Goal: Information Seeking & Learning: Find contact information

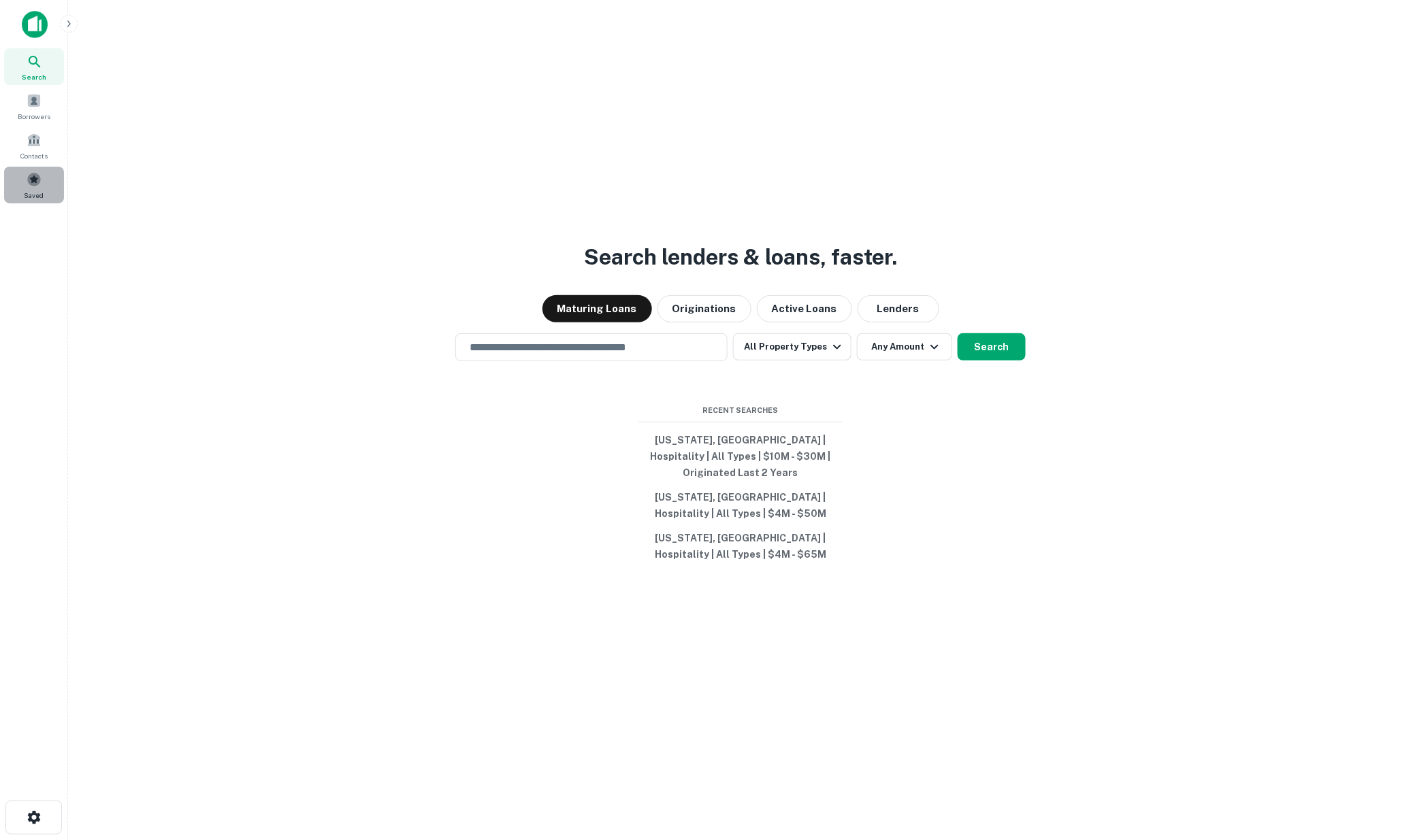
click at [24, 171] on div "Saved" at bounding box center [34, 185] width 60 height 37
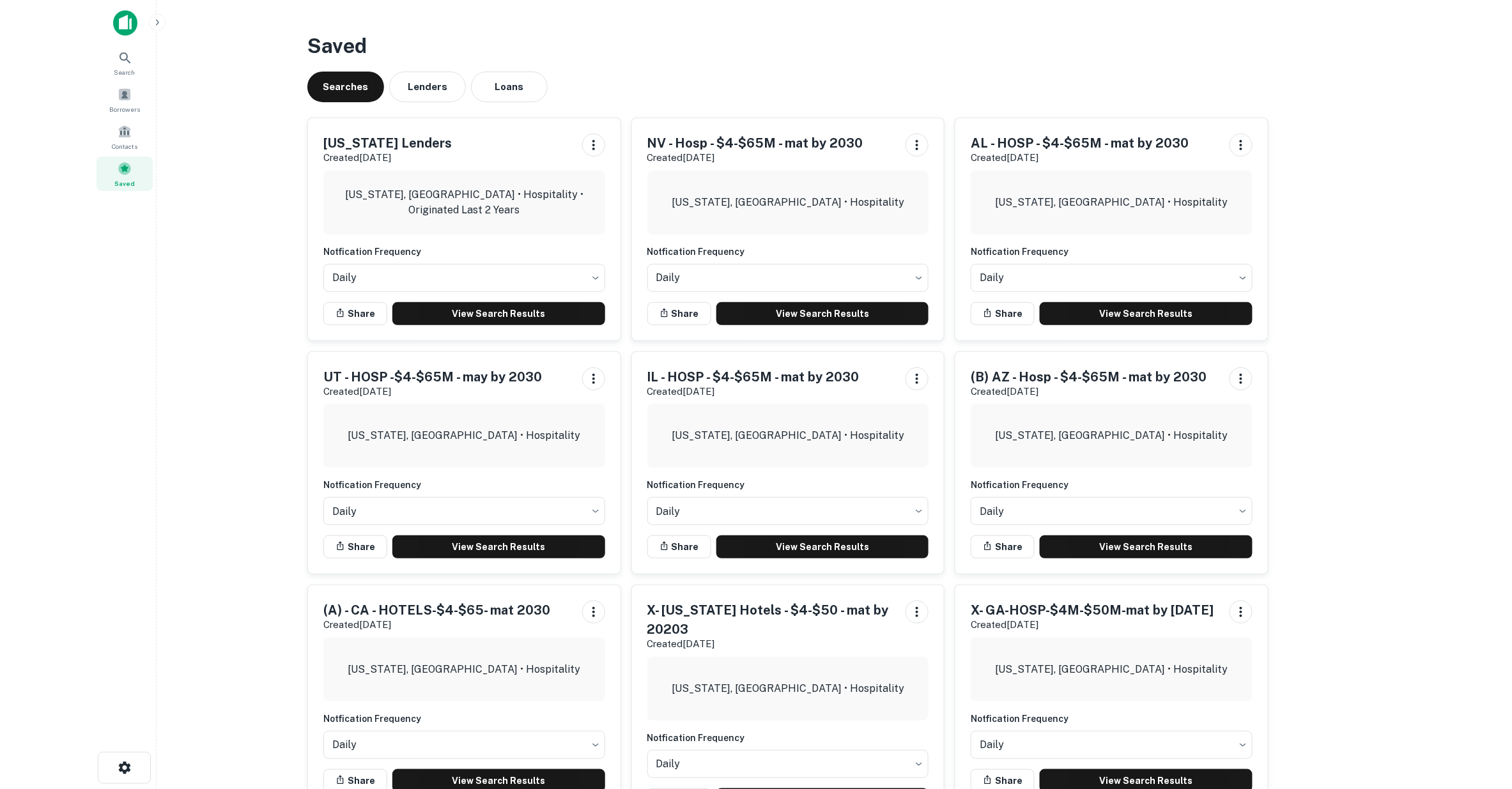
scroll to position [142, 0]
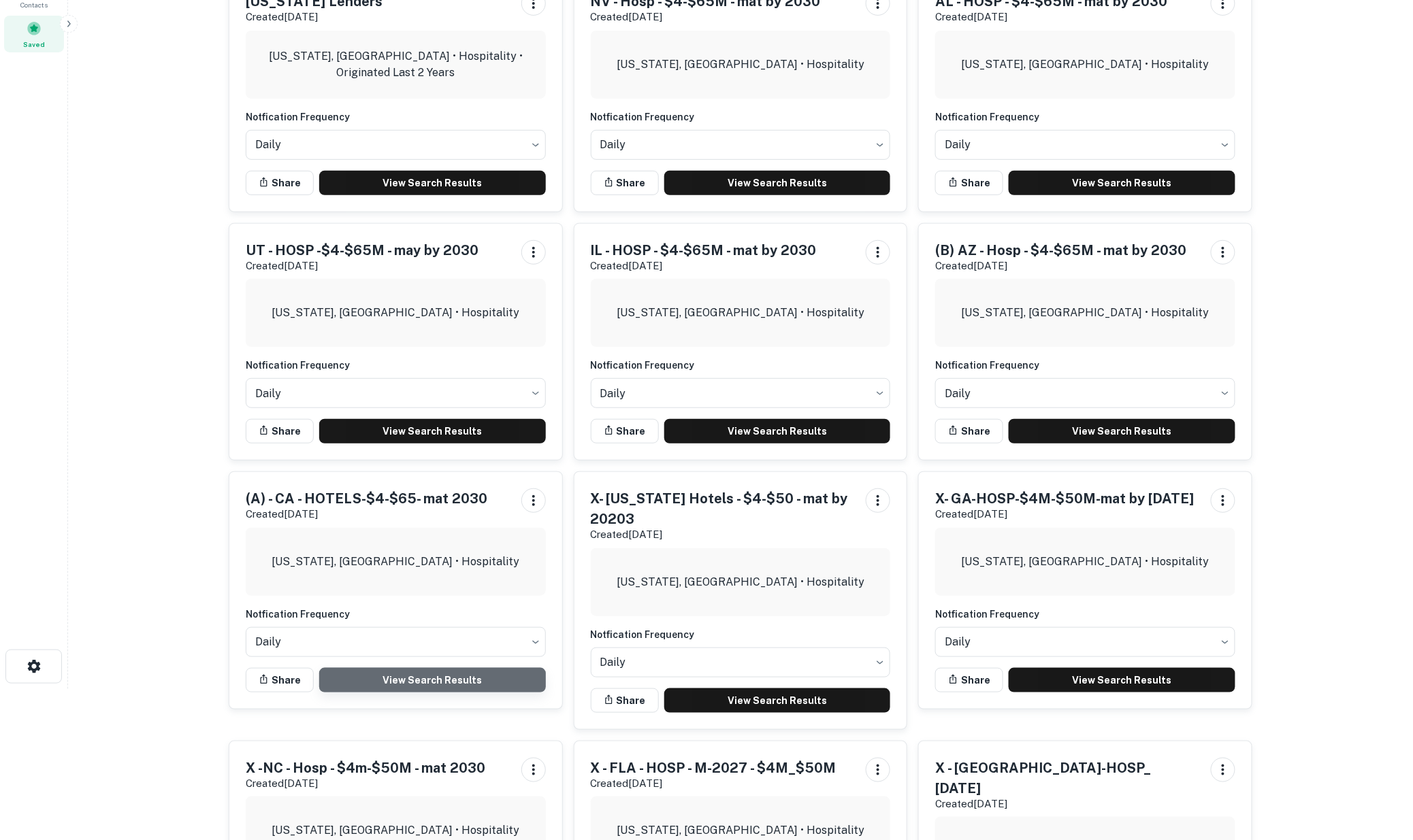
click at [416, 679] on link "View Search Results" at bounding box center [432, 680] width 227 height 25
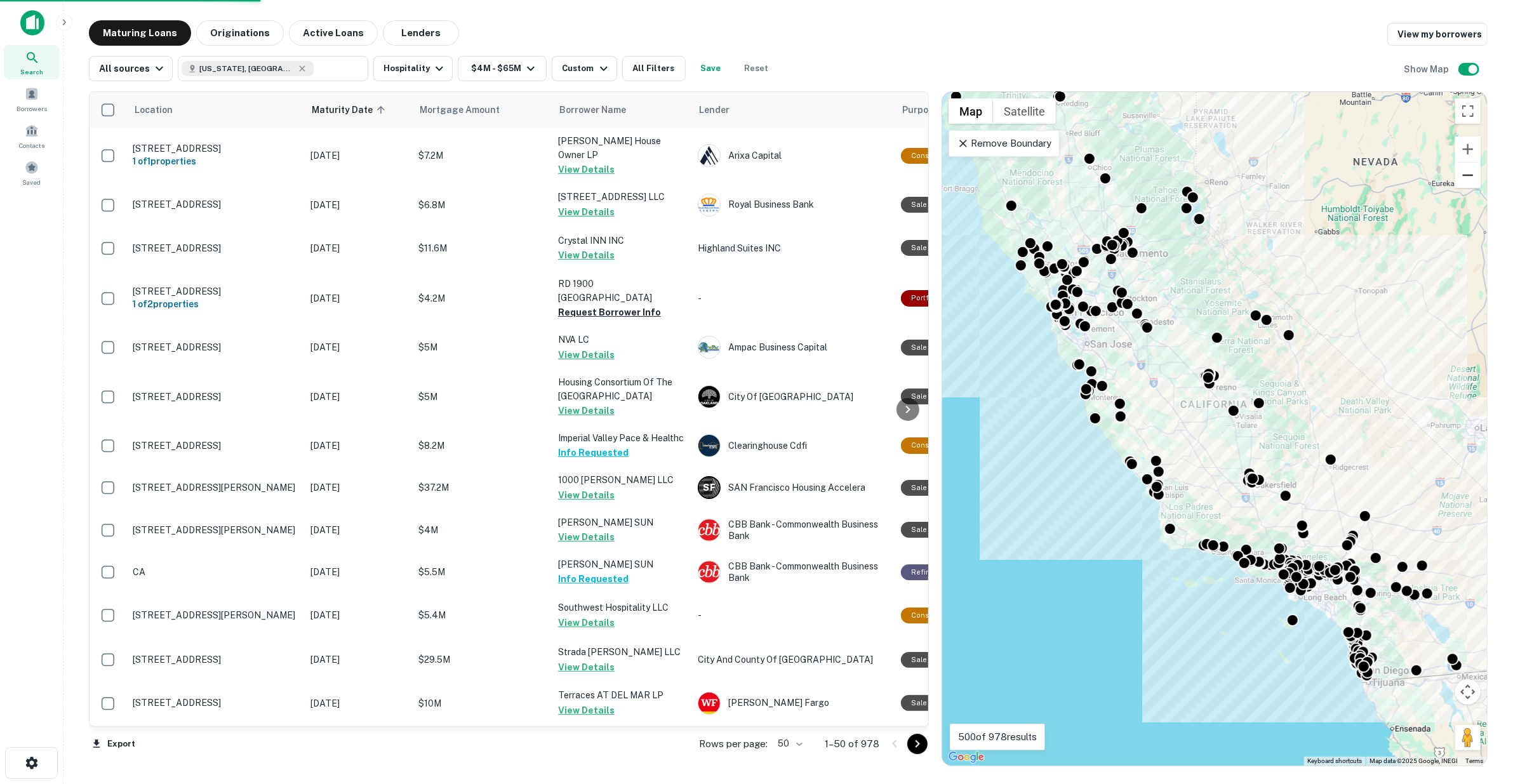
click at [1465, 170] on button "Zoom out" at bounding box center [1468, 175] width 26 height 26
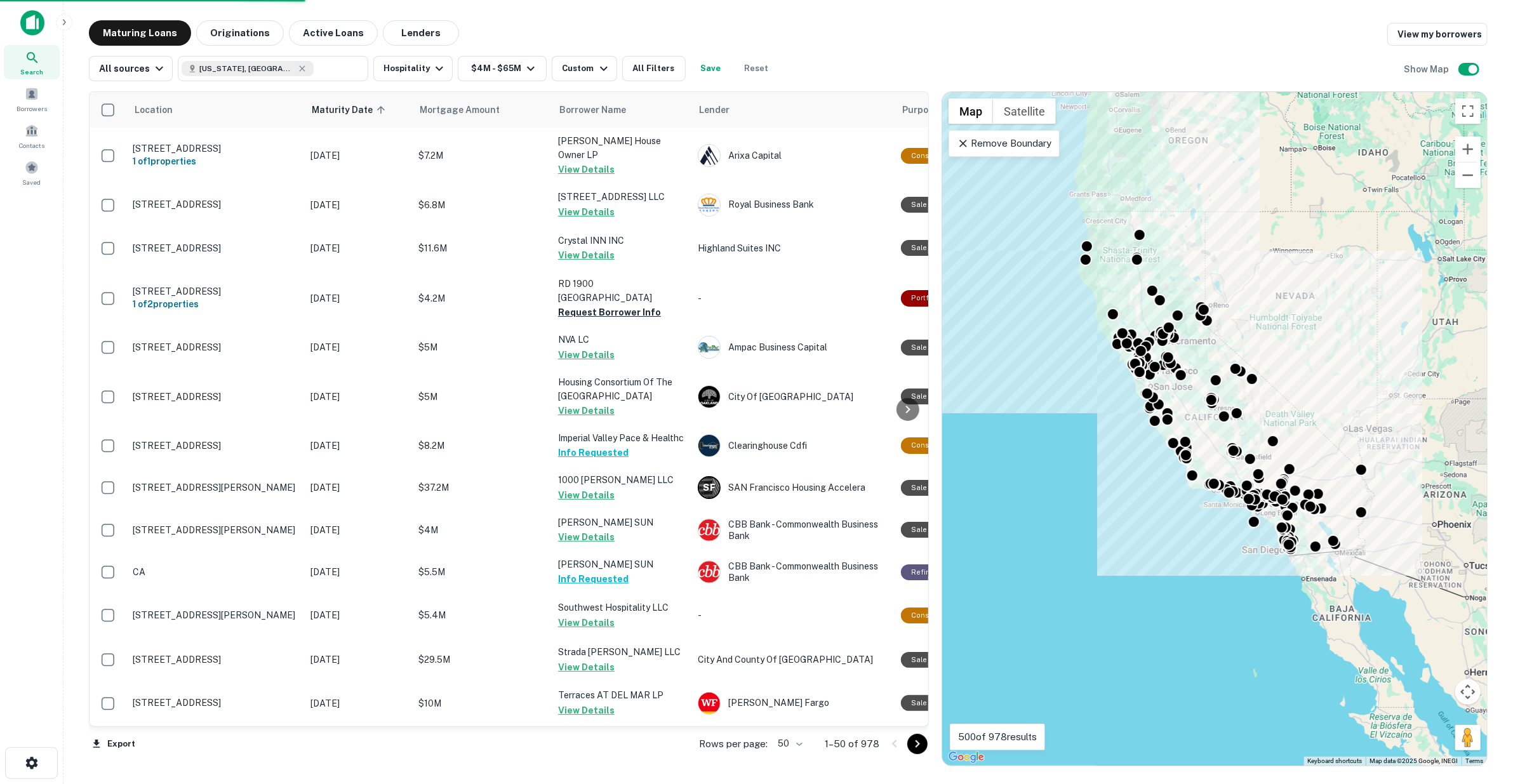
click at [800, 745] on body "Search Borrowers Contacts Saved Maturing Loans Originations Active Loans Lender…" at bounding box center [756, 392] width 1513 height 784
click at [801, 756] on li "100" at bounding box center [792, 757] width 37 height 23
click at [923, 745] on icon "Go to next page" at bounding box center [917, 744] width 15 height 15
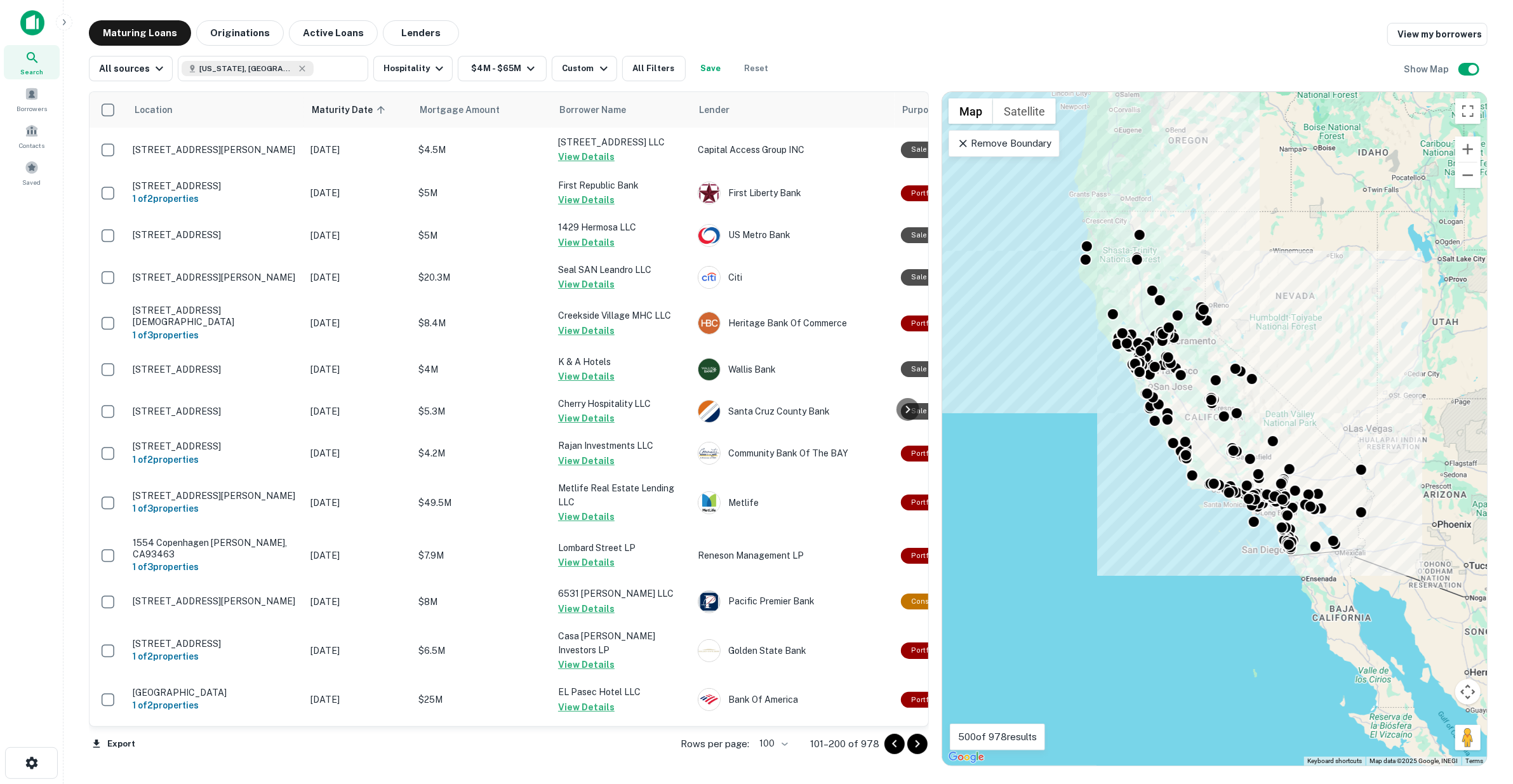
click at [918, 744] on icon "Go to next page" at bounding box center [918, 744] width 5 height 8
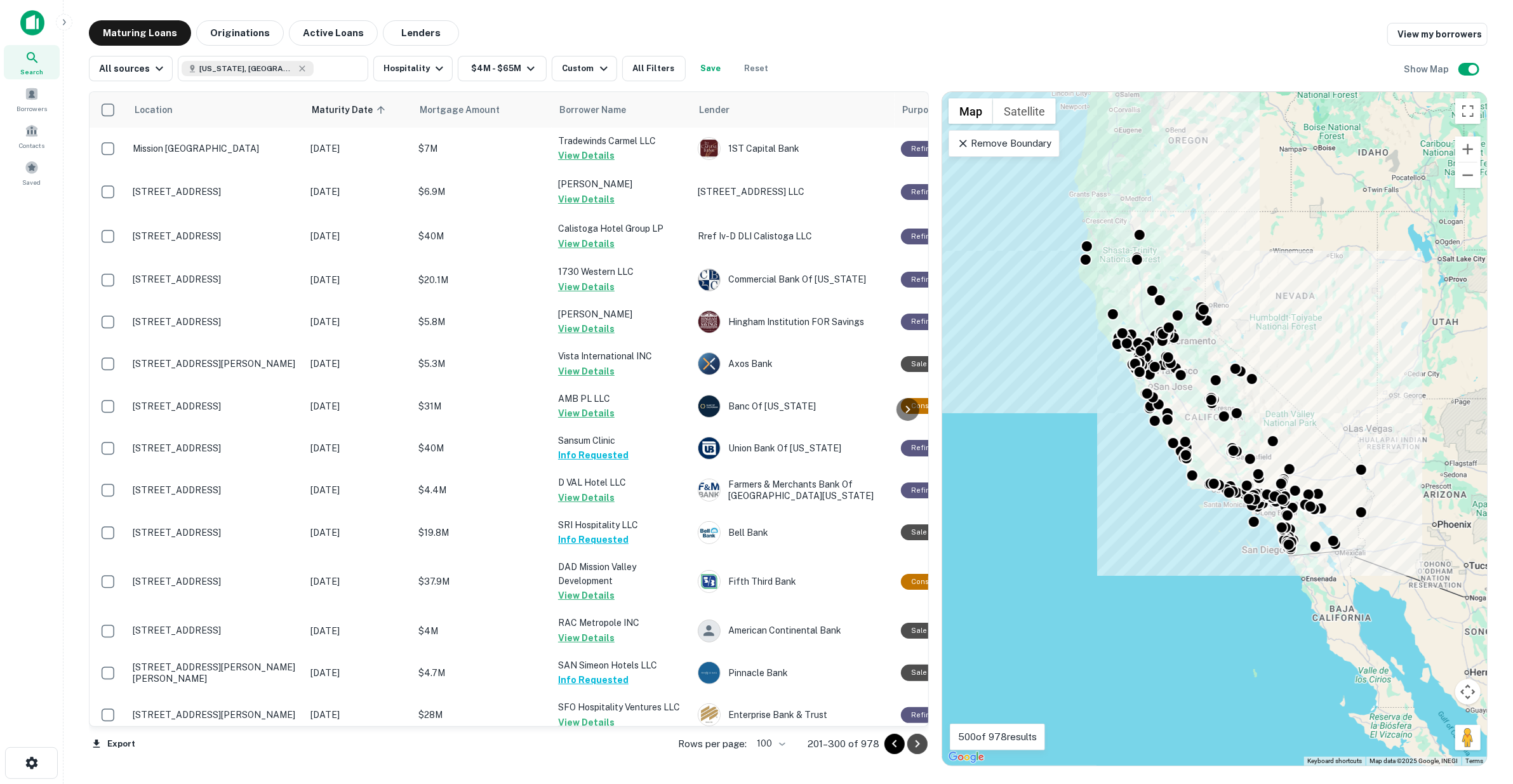
click at [918, 744] on icon "Go to next page" at bounding box center [918, 744] width 5 height 8
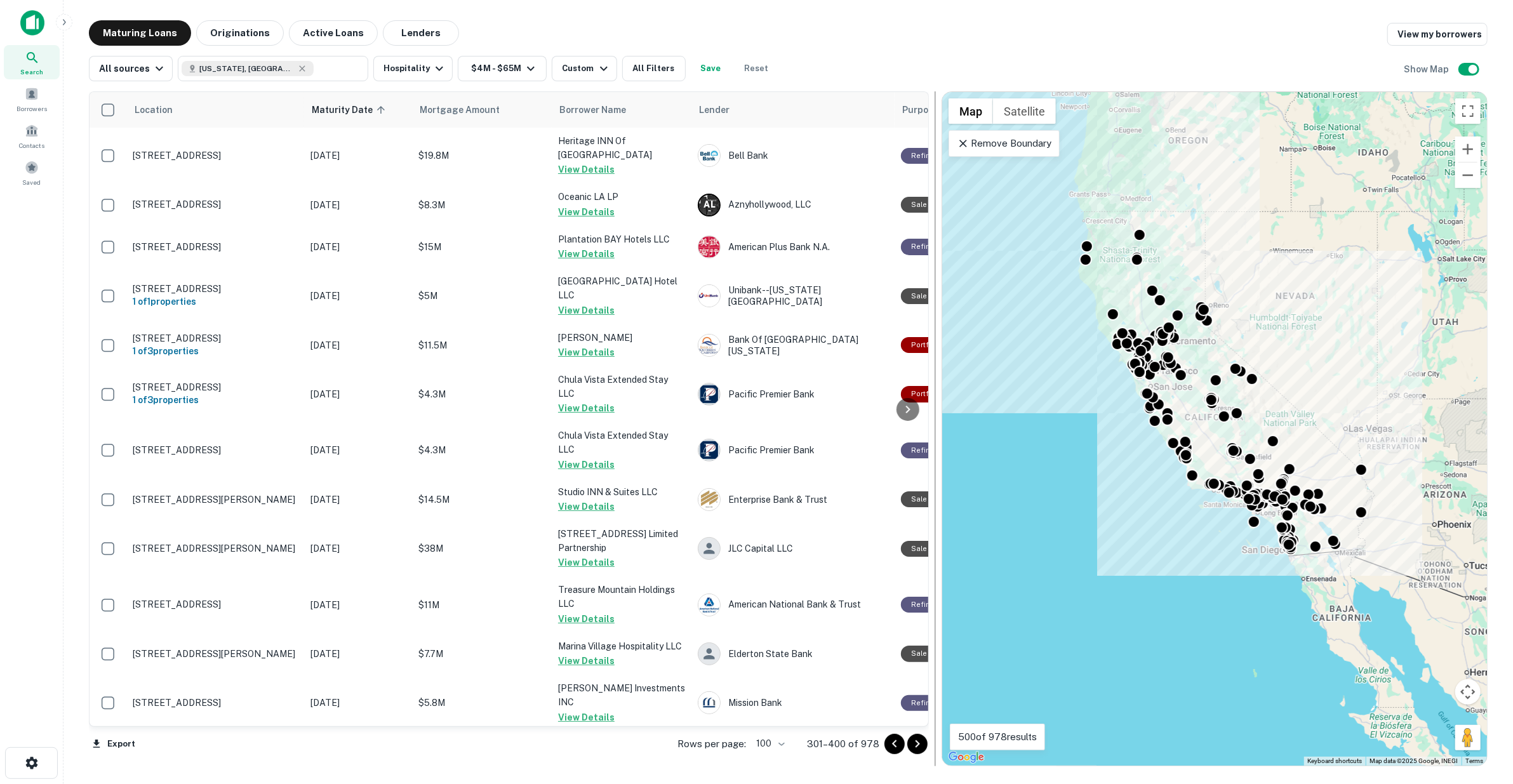
drag, startPoint x: 918, startPoint y: 744, endPoint x: 929, endPoint y: 699, distance: 46.3
click at [918, 744] on icon "Go to next page" at bounding box center [918, 744] width 5 height 8
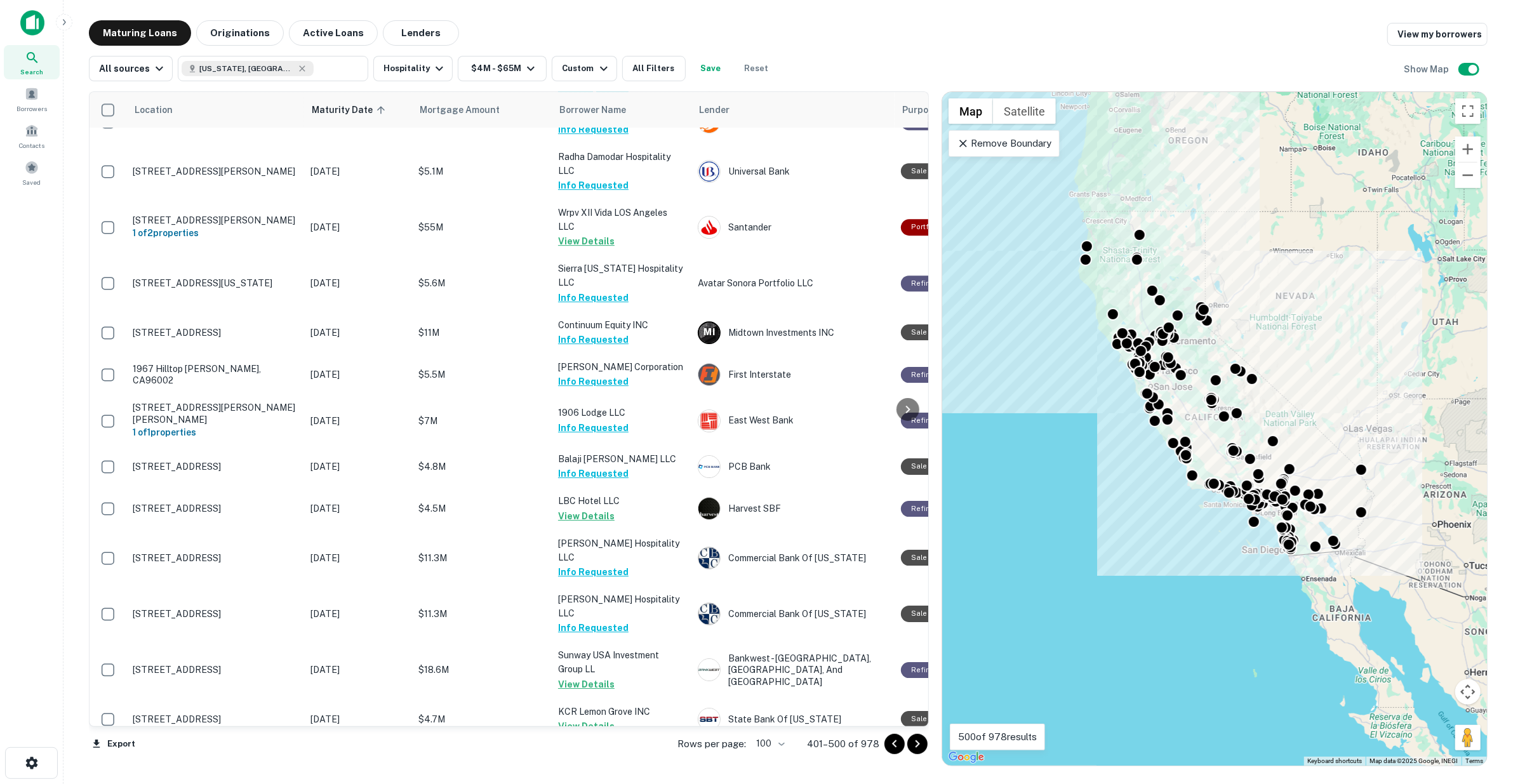
scroll to position [3807, 0]
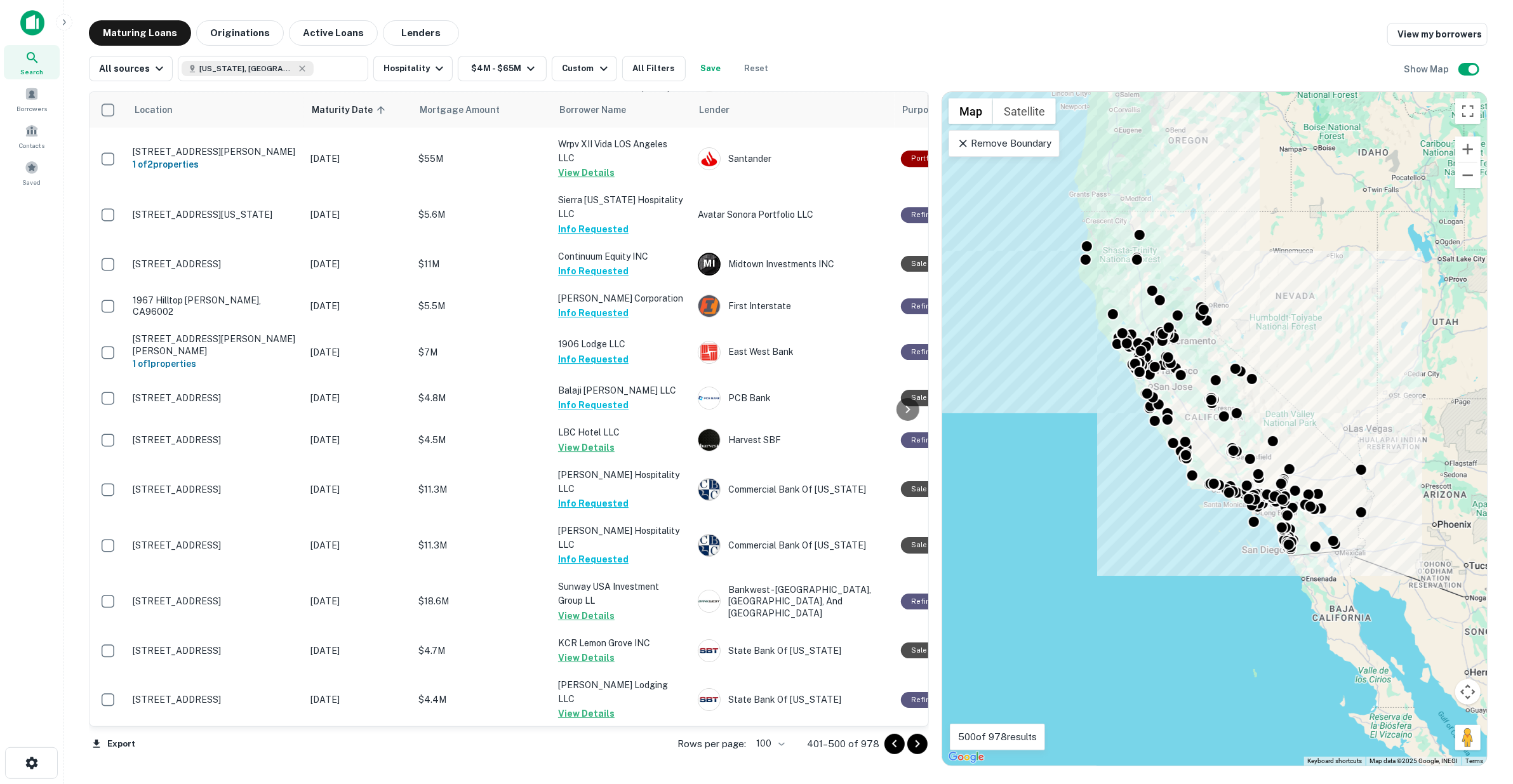
click at [918, 745] on icon "Go to next page" at bounding box center [918, 744] width 5 height 8
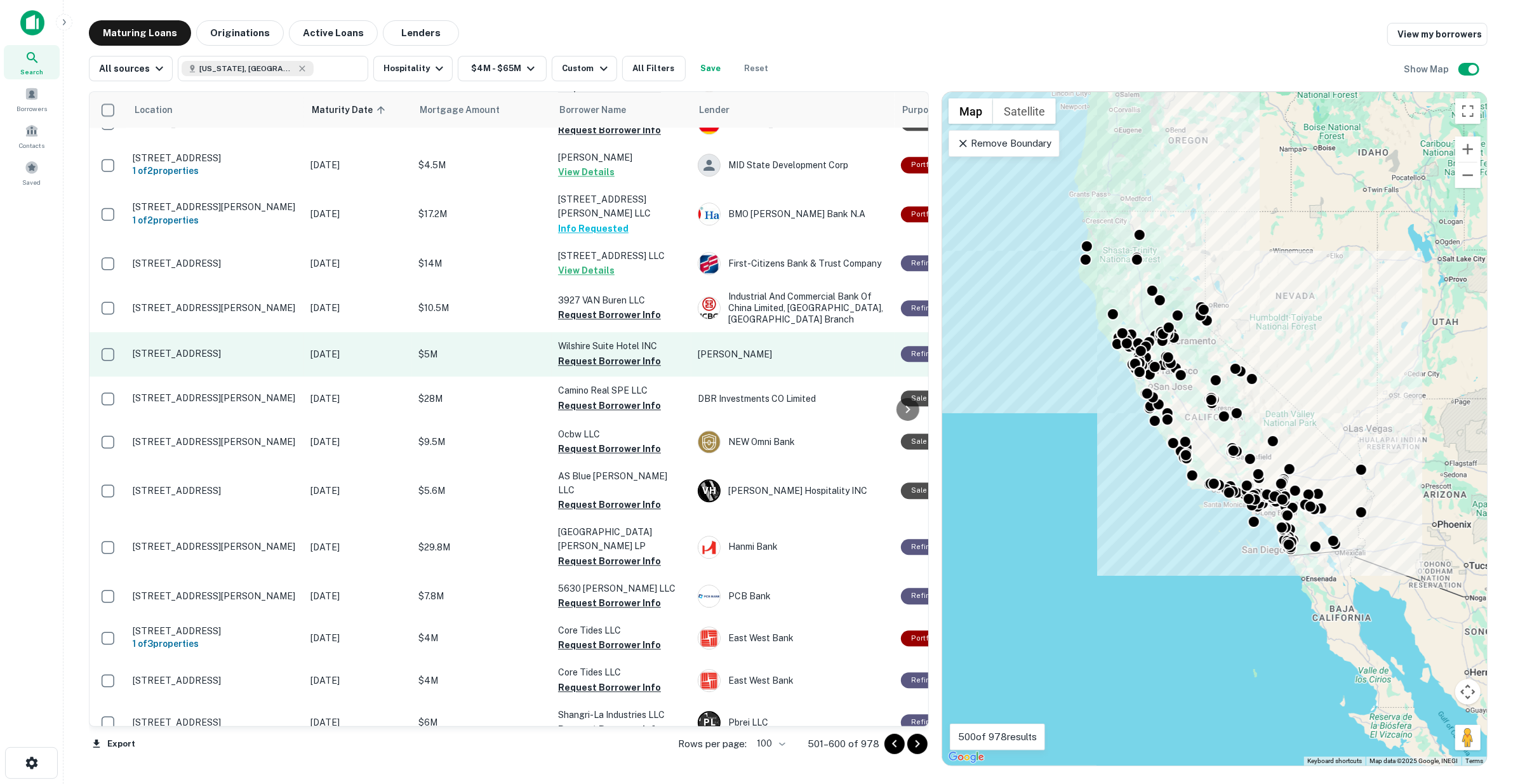
scroll to position [2263, 0]
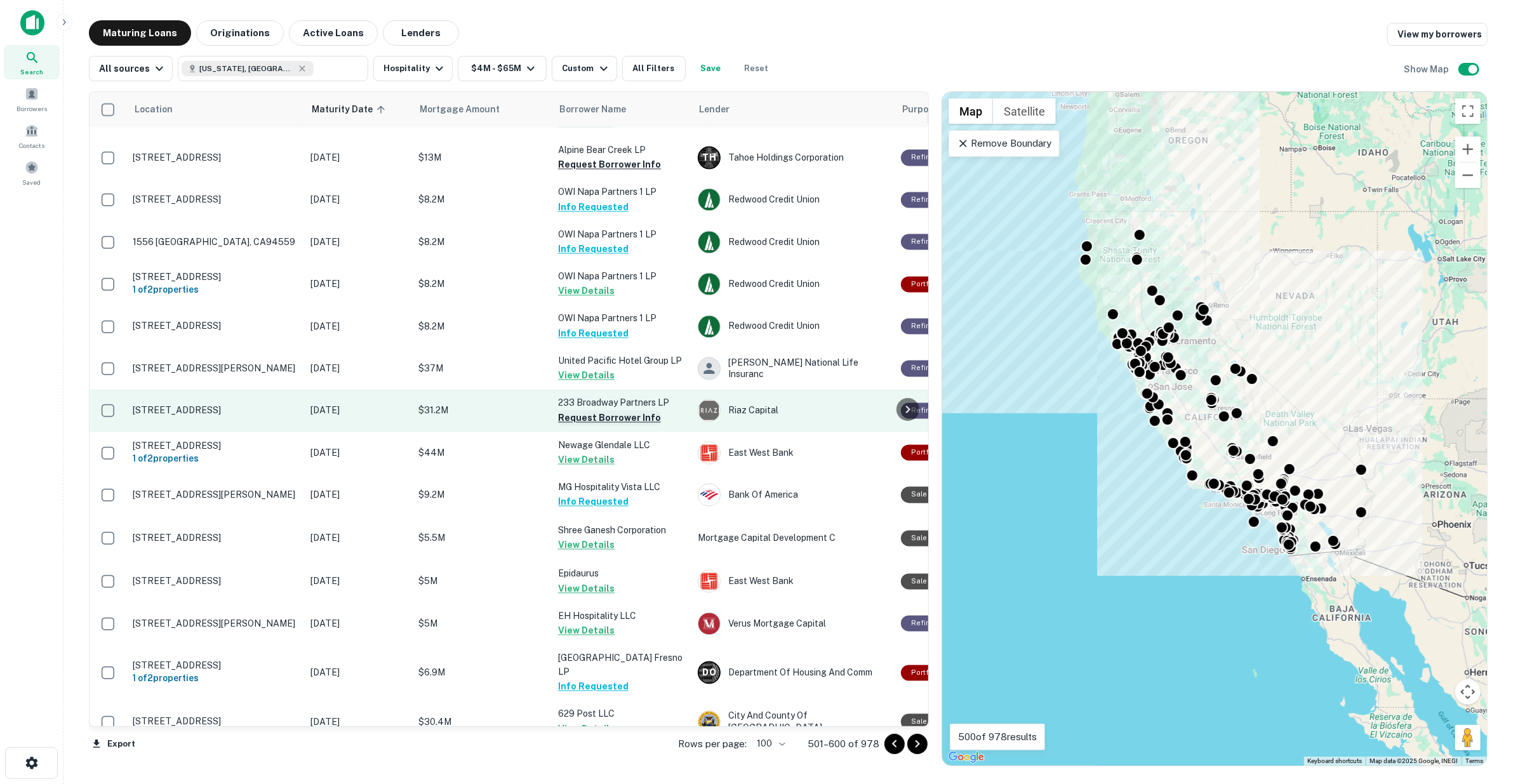
click at [607, 411] on button "Request Borrower Info" at bounding box center [609, 418] width 103 height 15
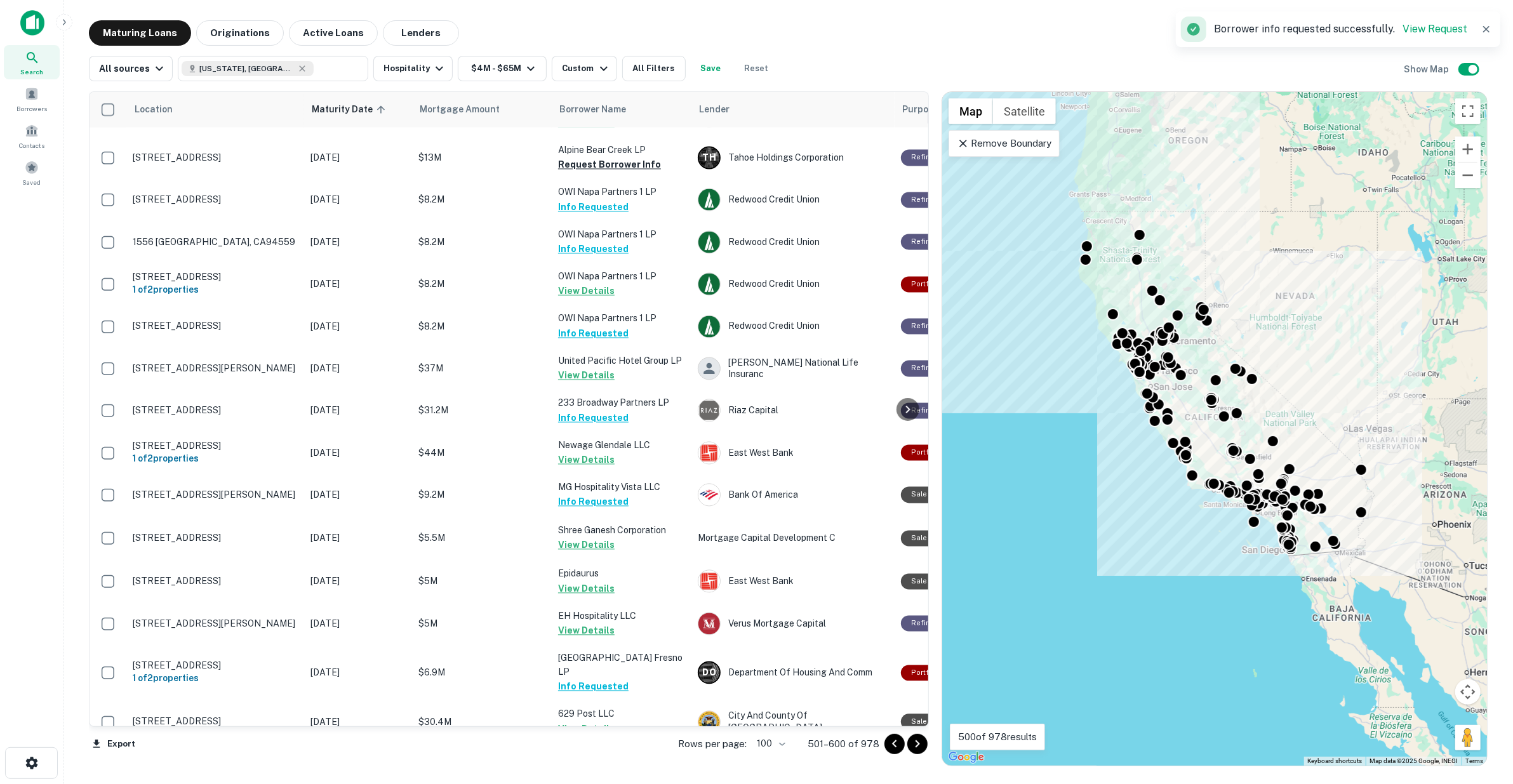
scroll to position [2404, 0]
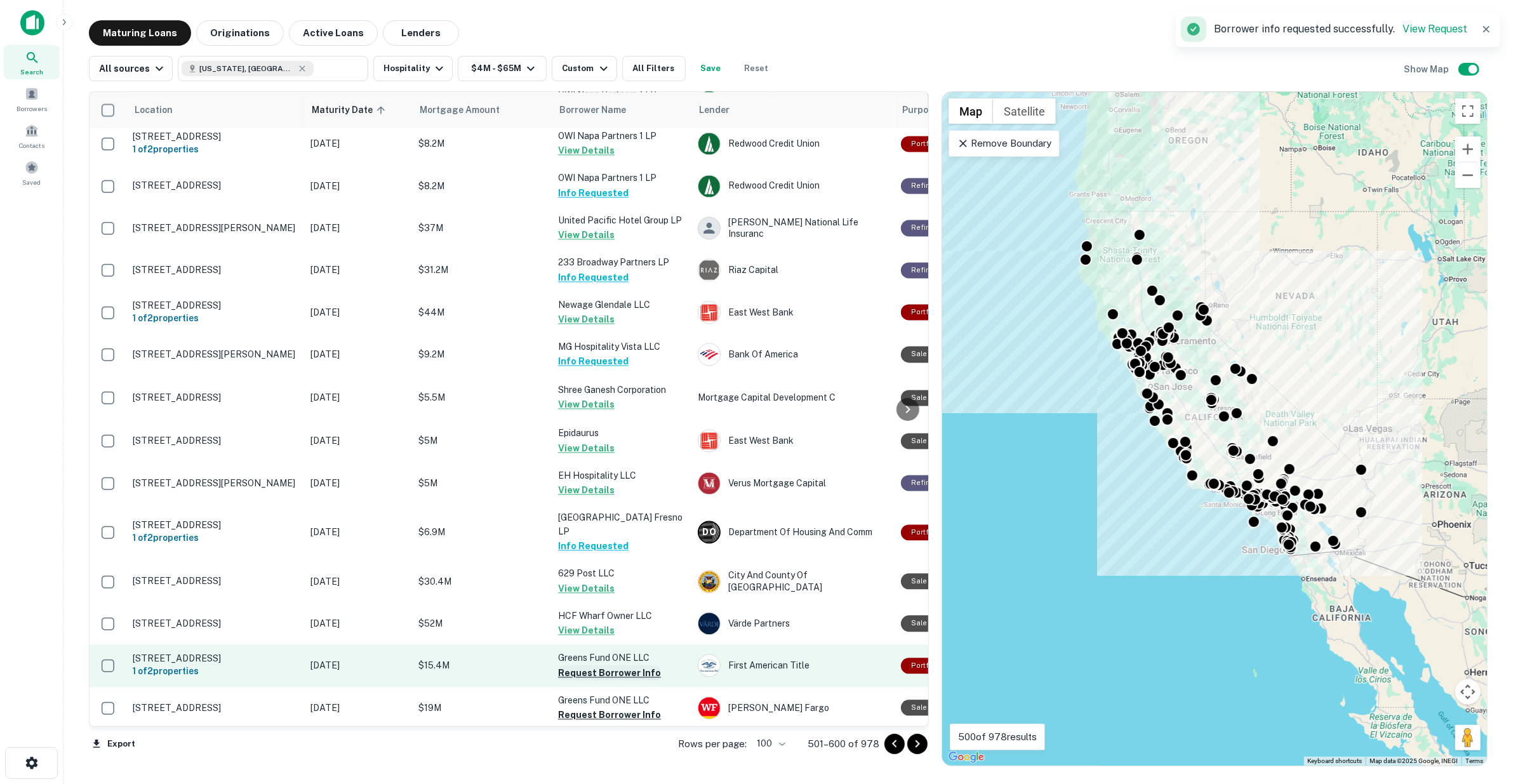
click at [618, 665] on button "Request Borrower Info" at bounding box center [609, 673] width 103 height 15
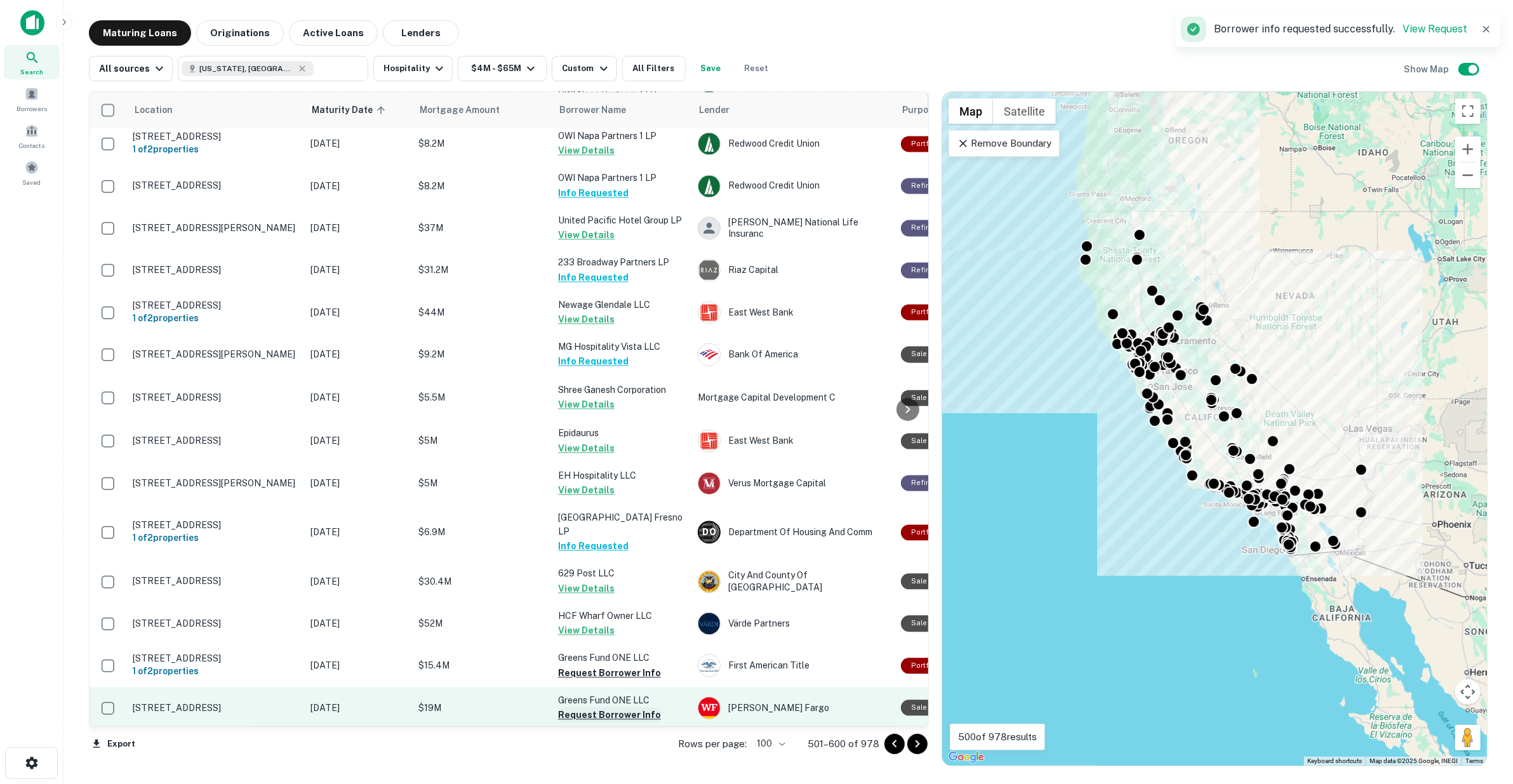
click at [615, 707] on button "Request Borrower Info" at bounding box center [609, 715] width 103 height 15
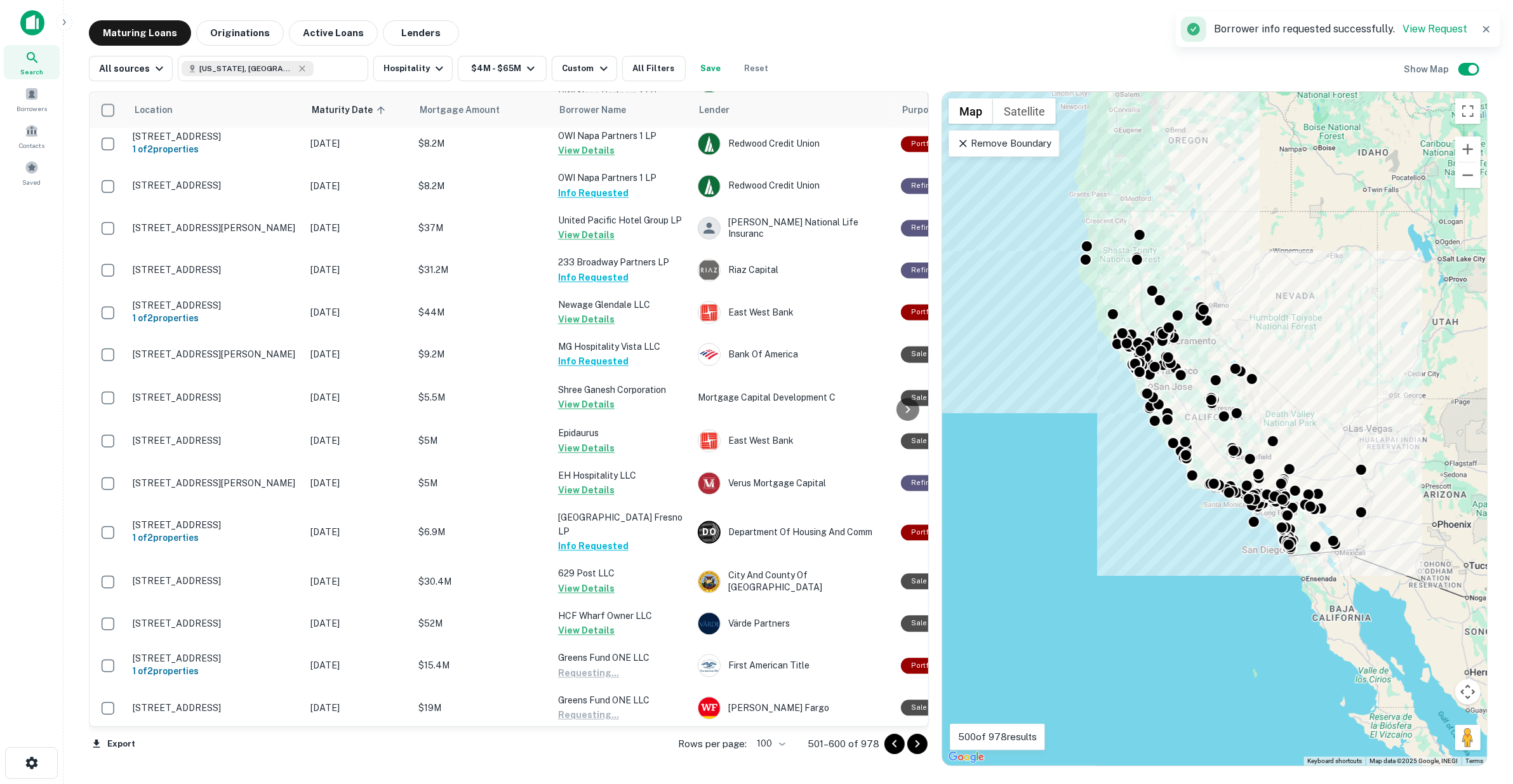
scroll to position [2616, 0]
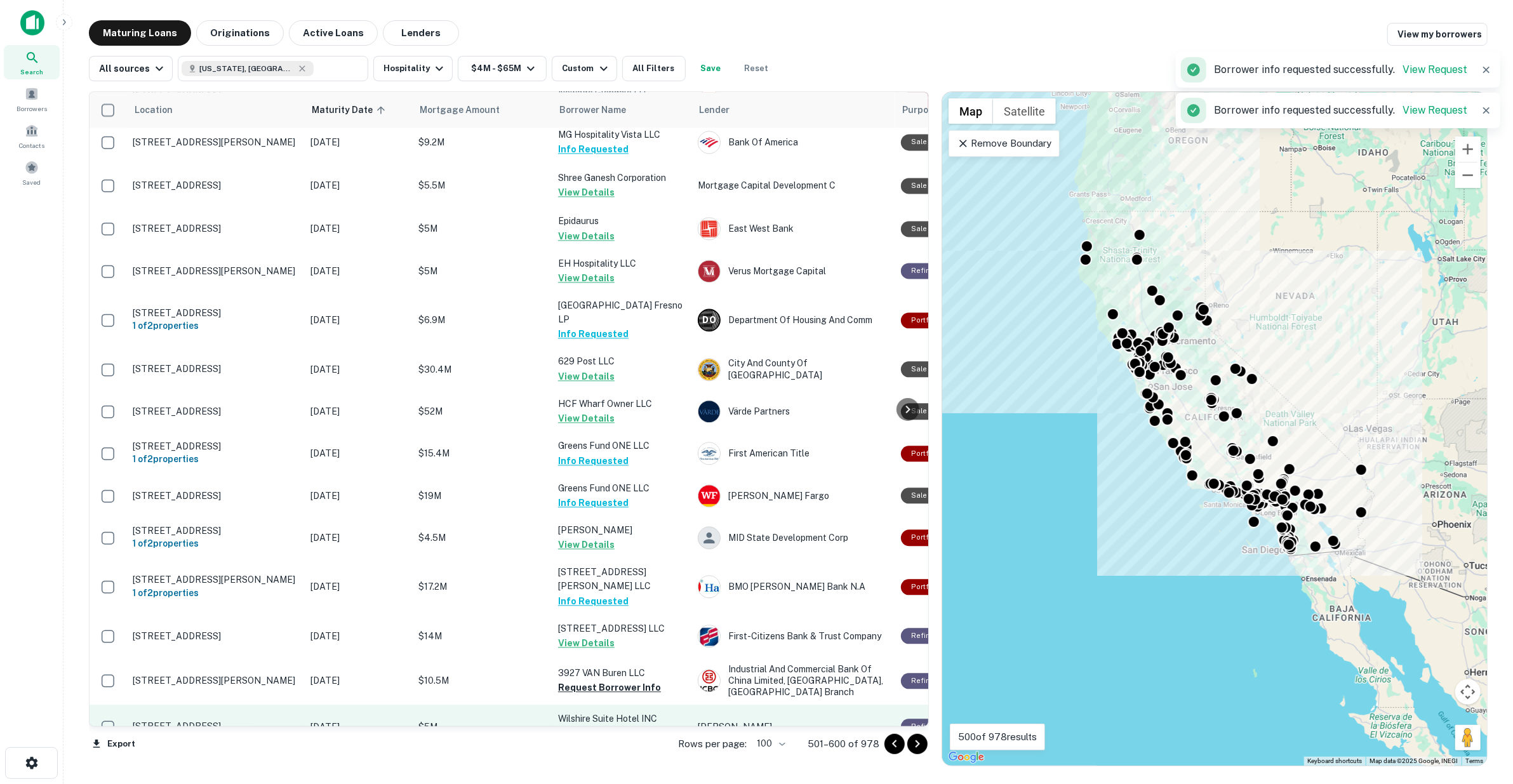
click at [612, 680] on button "Request Borrower Info" at bounding box center [609, 687] width 103 height 15
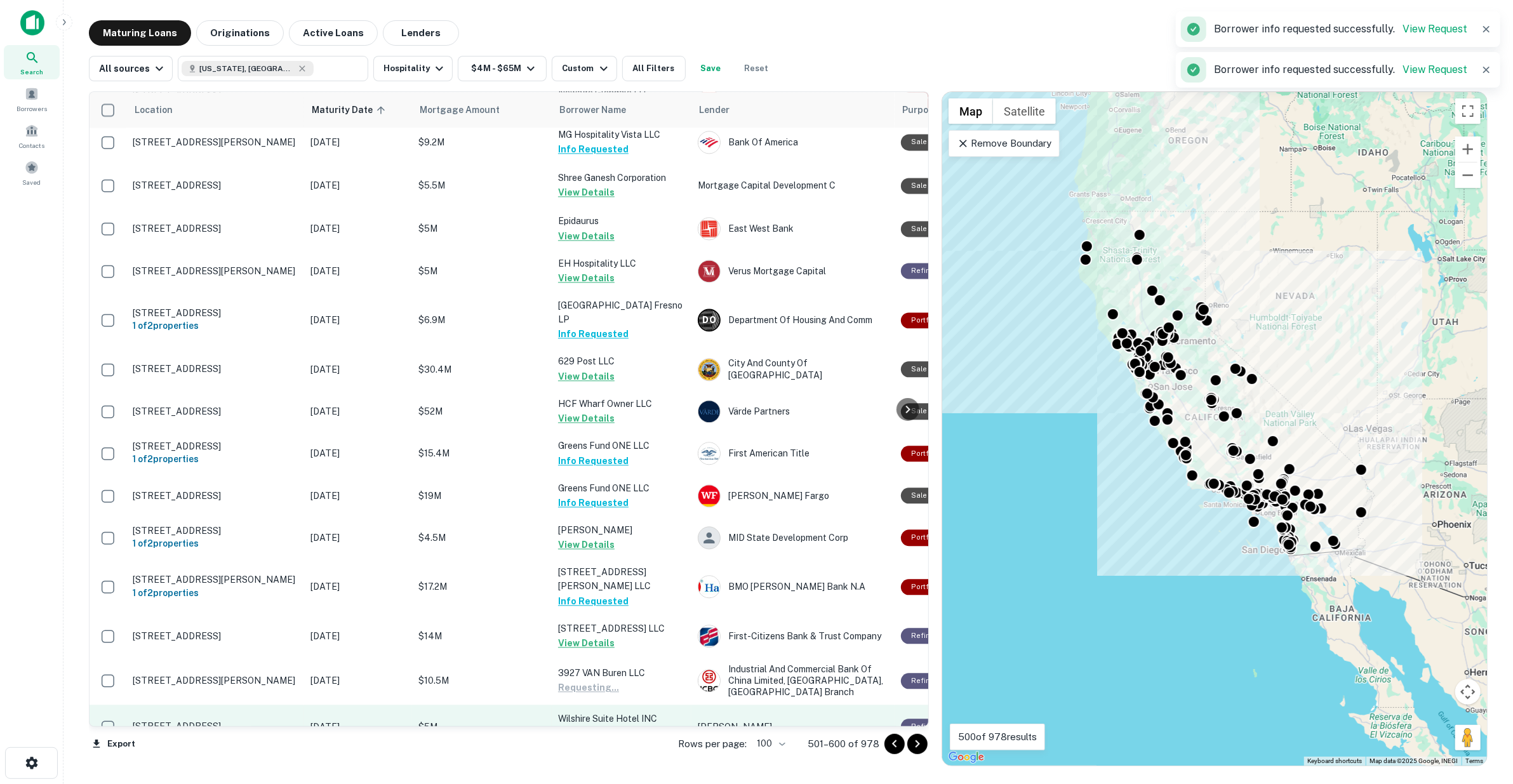
click at [613, 726] on button "Request Borrower Info" at bounding box center [609, 734] width 103 height 15
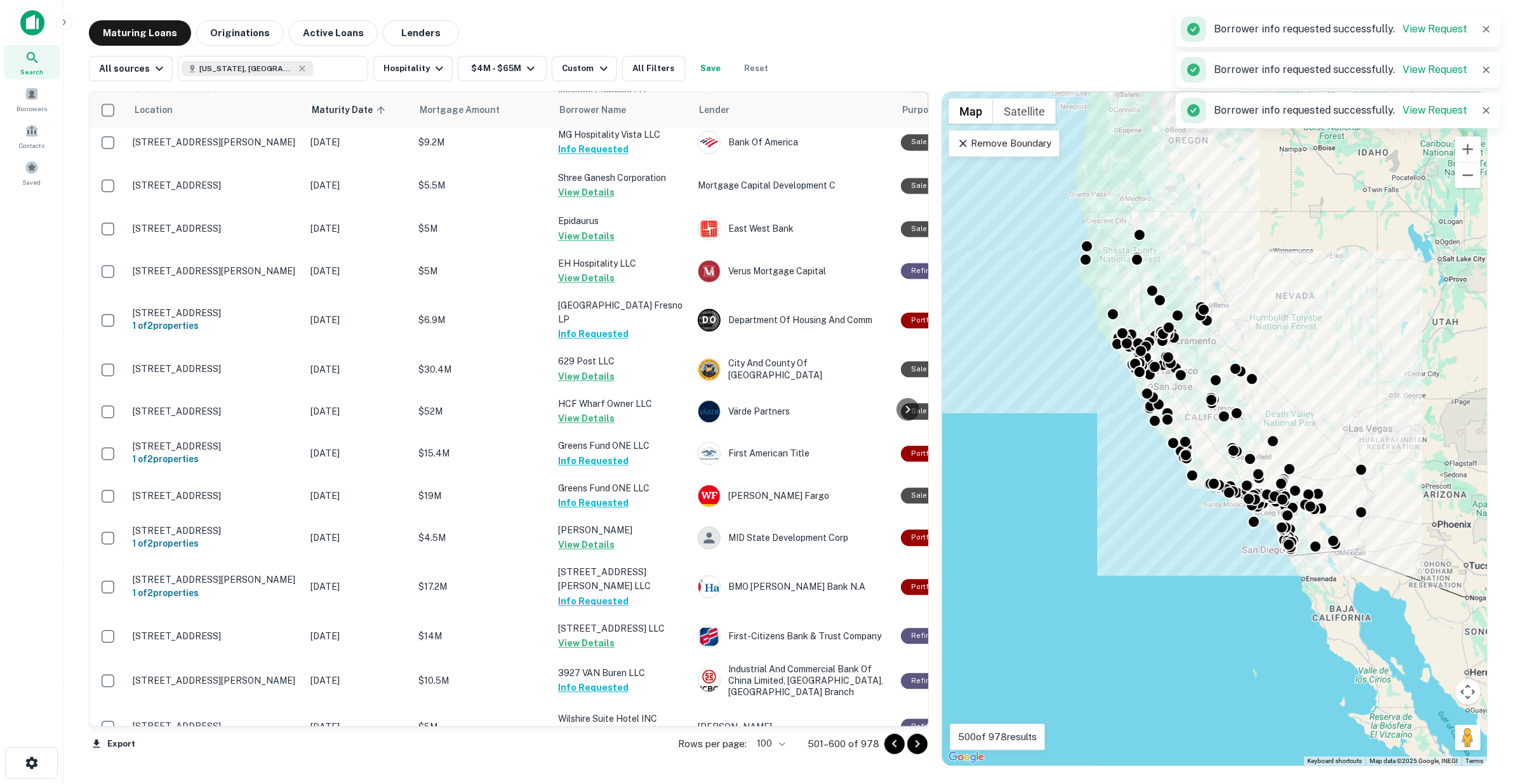
scroll to position [2757, 0]
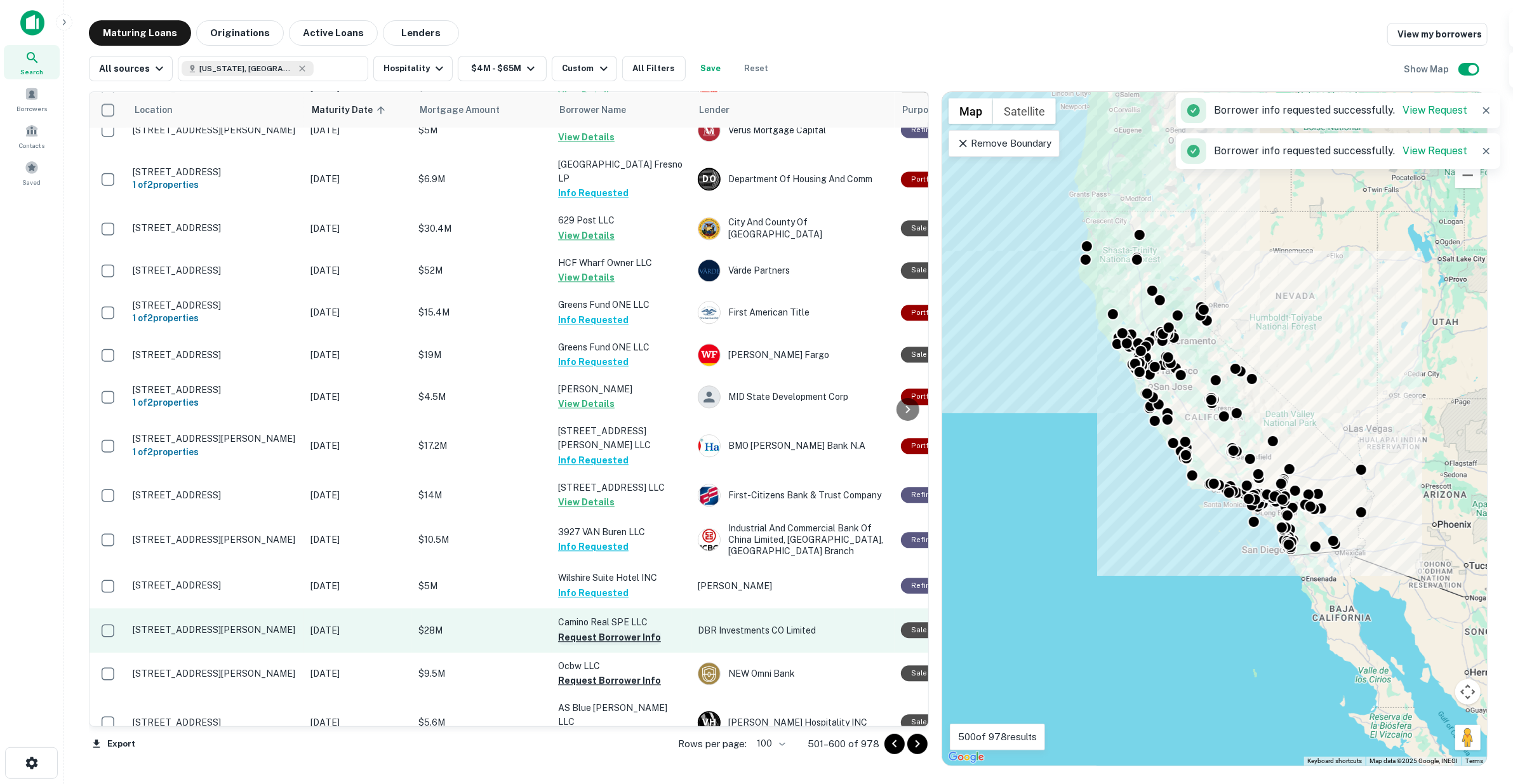
click at [600, 630] on button "Request Borrower Info" at bounding box center [609, 637] width 103 height 15
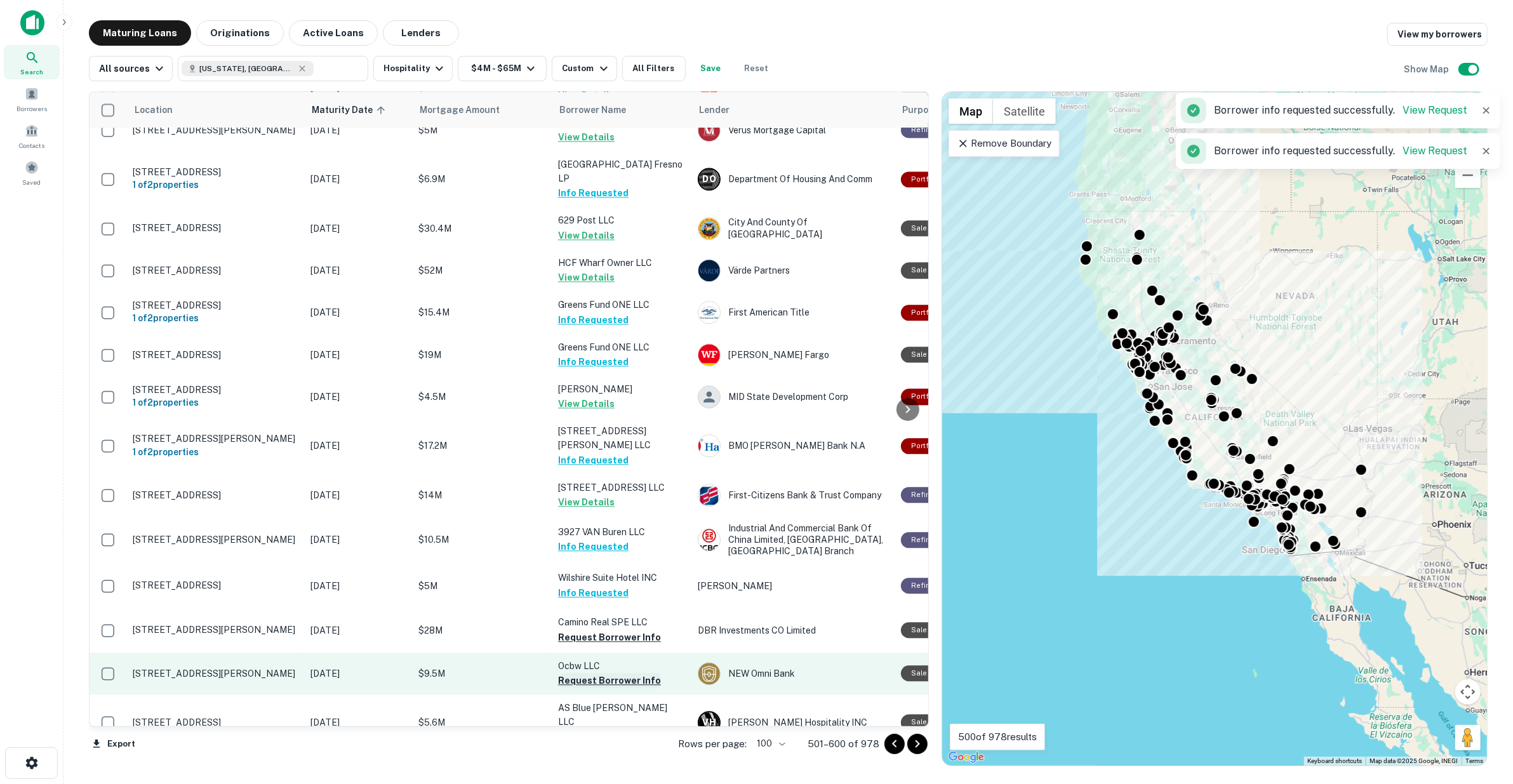
click at [600, 673] on button "Request Borrower Info" at bounding box center [609, 680] width 103 height 15
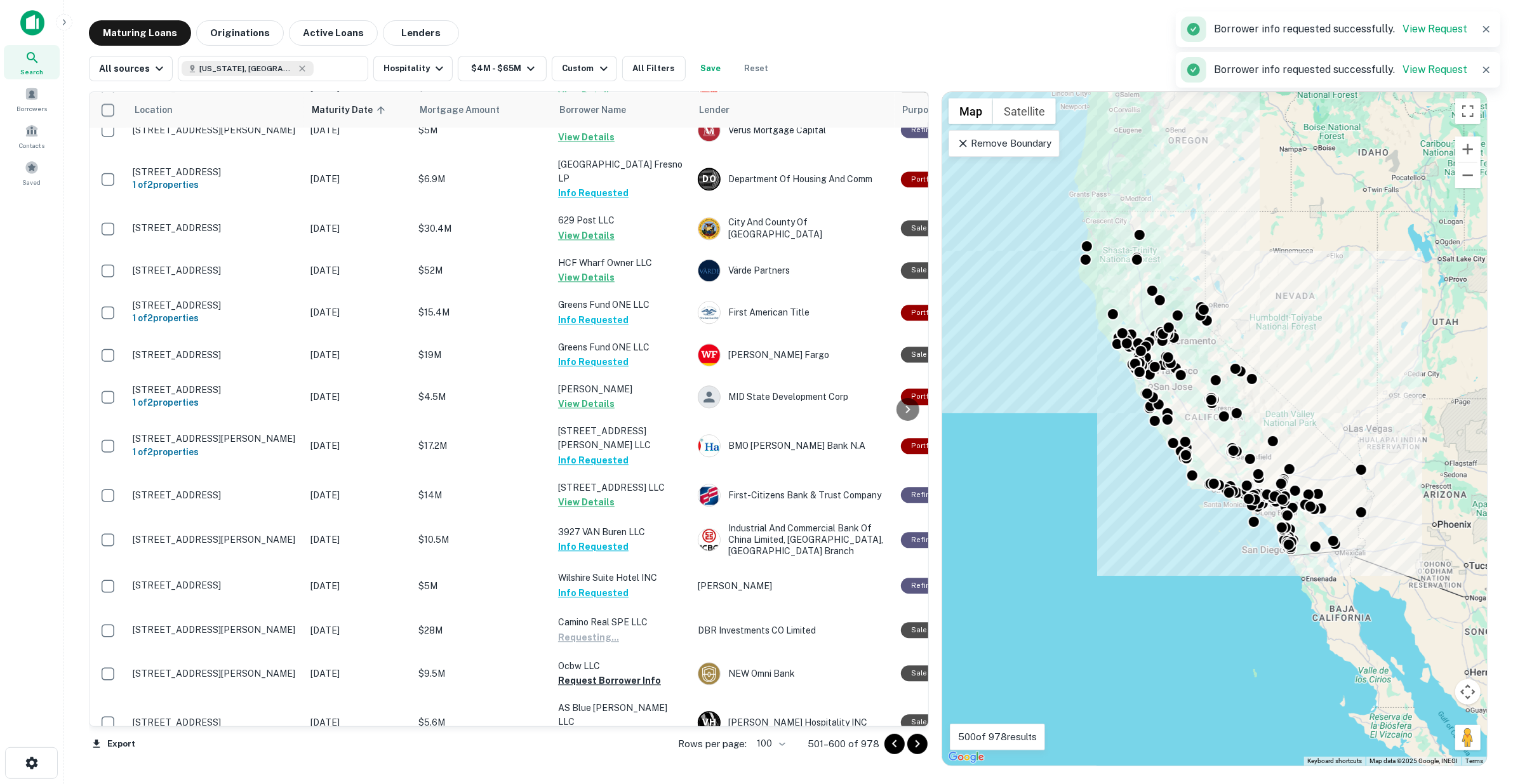
click at [607, 729] on button "Request Borrower Info" at bounding box center [609, 736] width 103 height 15
click at [612, 783] on button "Request Borrower Info" at bounding box center [609, 793] width 103 height 15
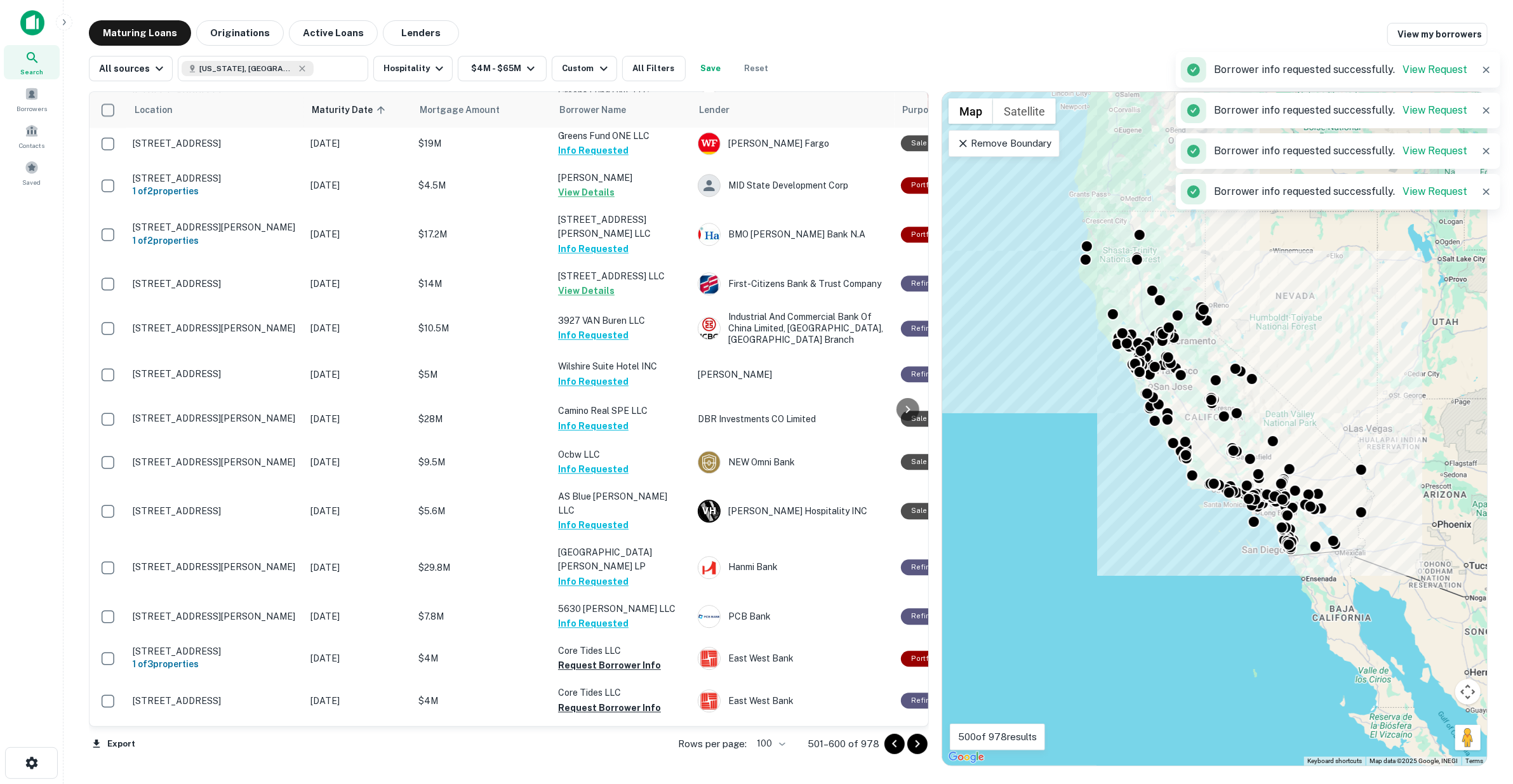
scroll to position [3110, 0]
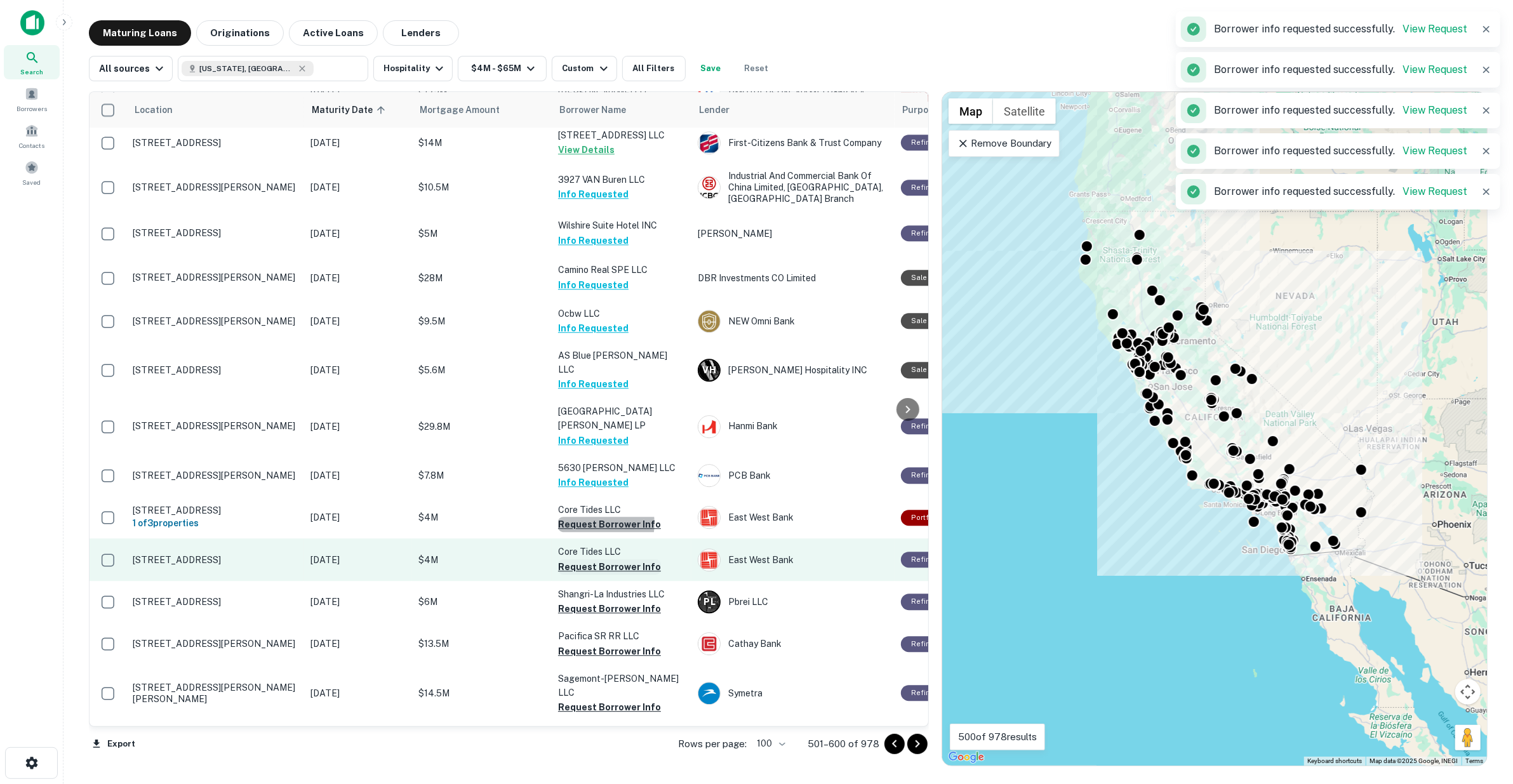
drag, startPoint x: 599, startPoint y: 395, endPoint x: 602, endPoint y: 436, distance: 41.1
click at [599, 517] on button "Request Borrower Info" at bounding box center [609, 524] width 103 height 15
click at [602, 559] on button "Request Borrower Info" at bounding box center [609, 566] width 103 height 15
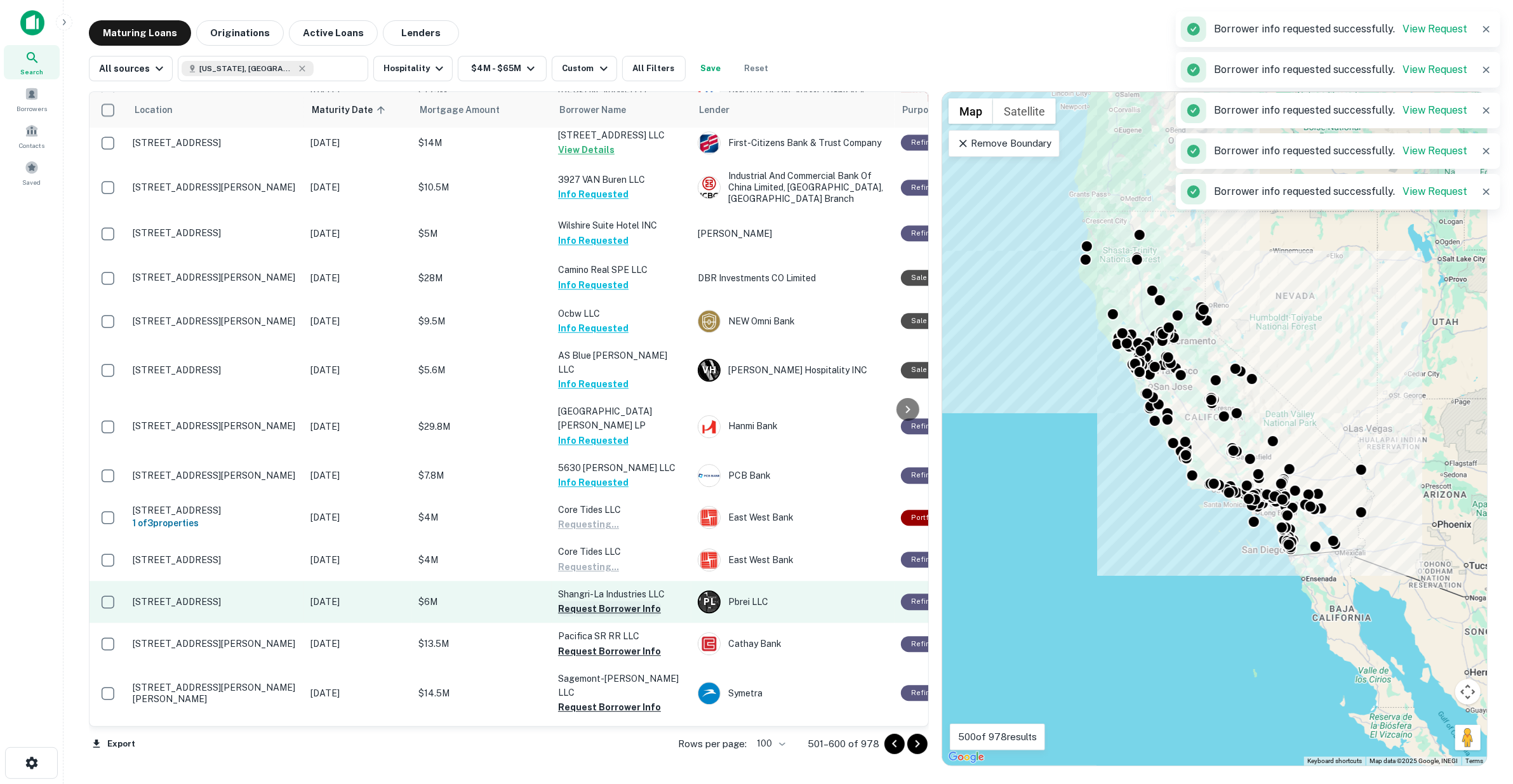
click at [608, 601] on button "Request Borrower Info" at bounding box center [609, 608] width 103 height 15
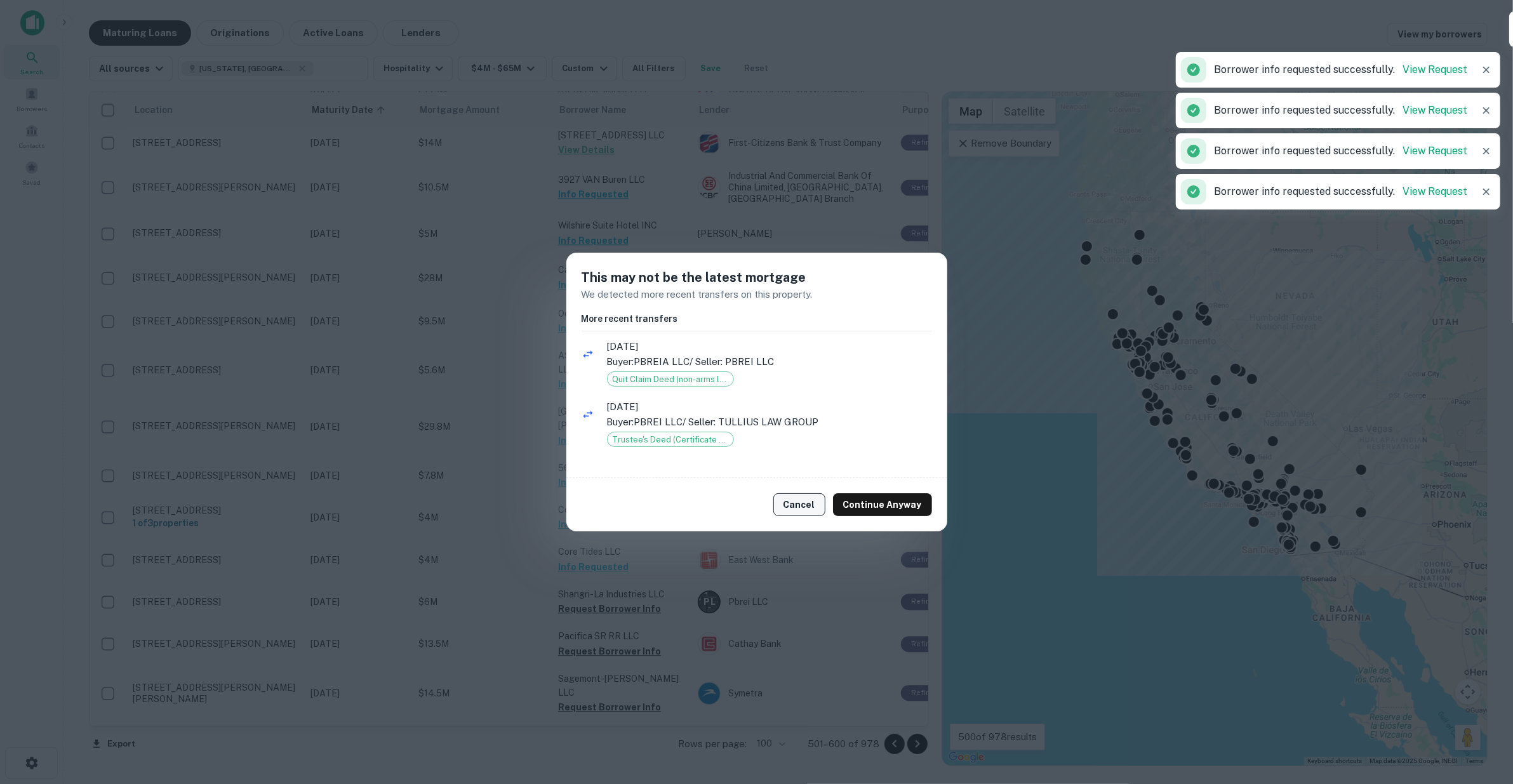
click at [813, 501] on button "Cancel" at bounding box center [799, 505] width 52 height 23
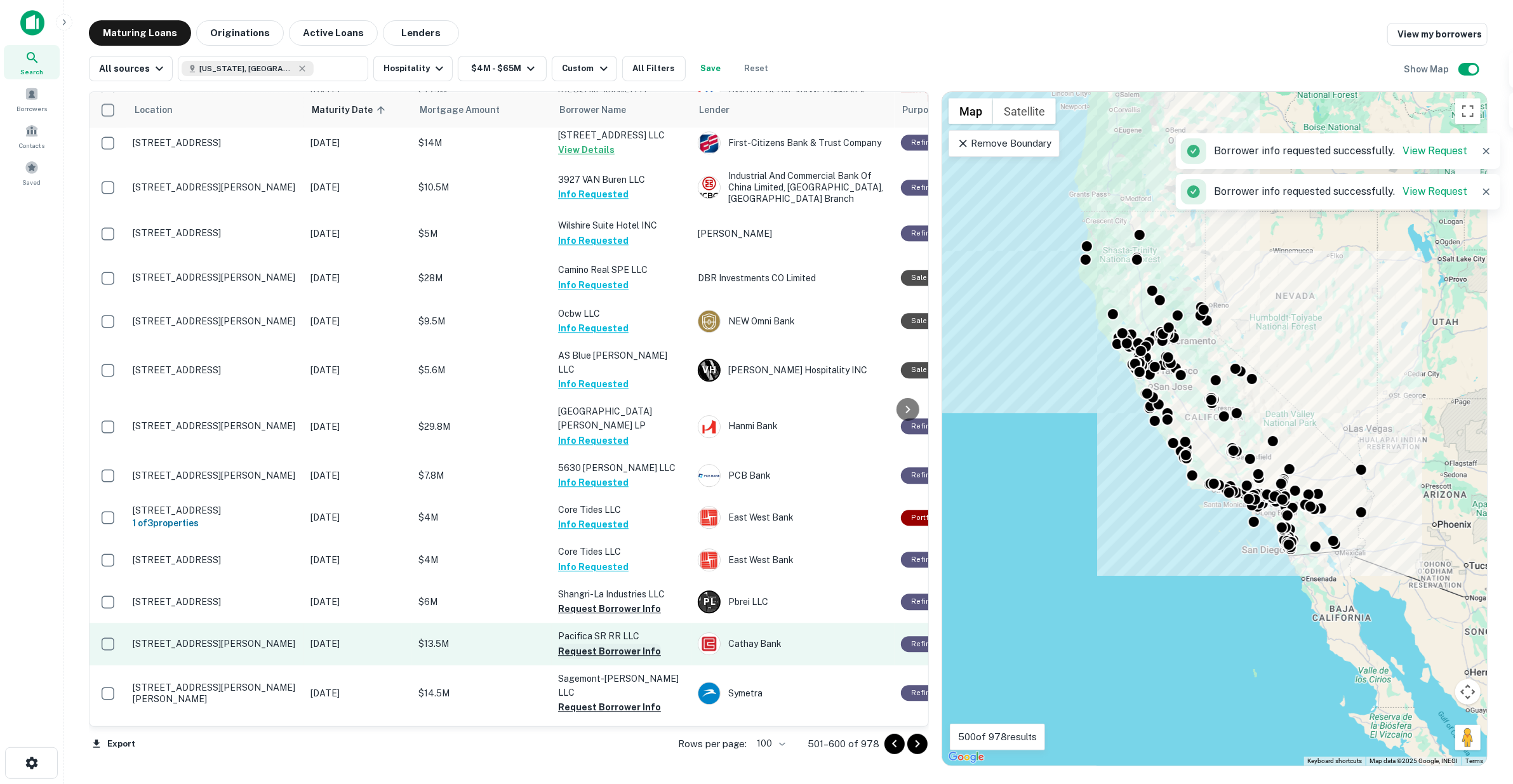
click at [619, 644] on button "Request Borrower Info" at bounding box center [609, 651] width 103 height 15
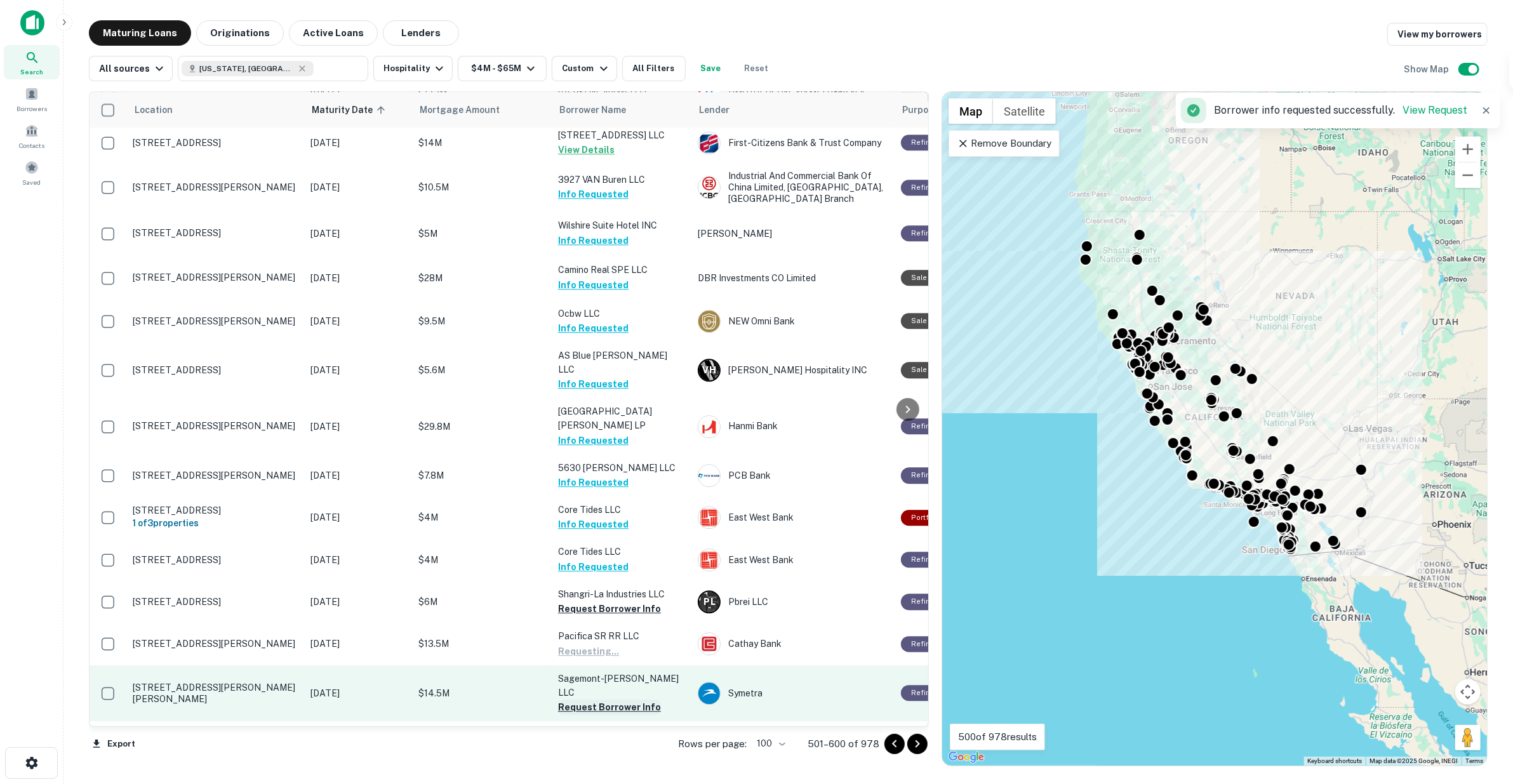
click at [616, 699] on button "Request Borrower Info" at bounding box center [609, 707] width 103 height 15
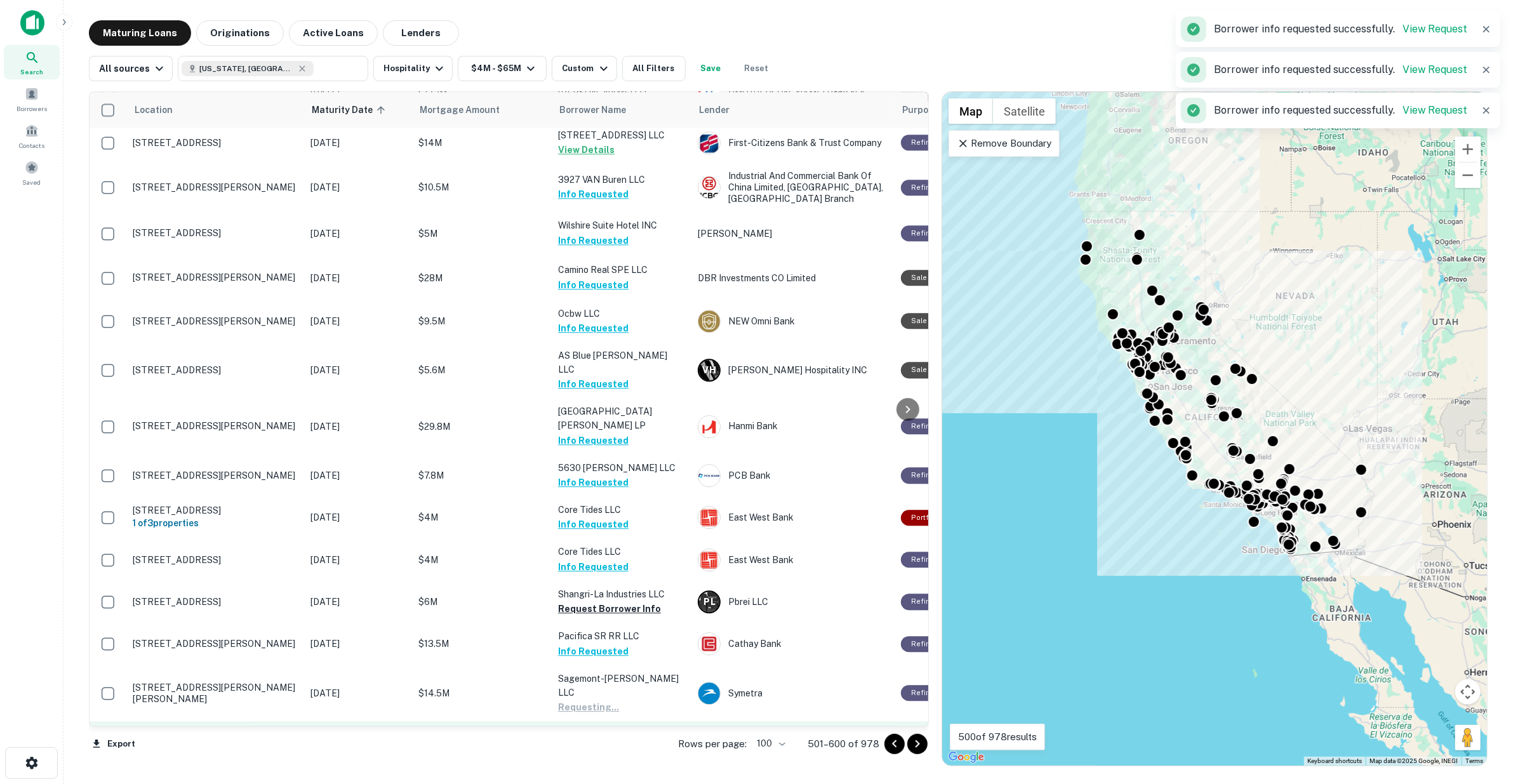
click at [617, 741] on button "Request Borrower Info" at bounding box center [609, 749] width 103 height 15
click at [616, 783] on button "Request Borrower Info" at bounding box center [609, 791] width 103 height 15
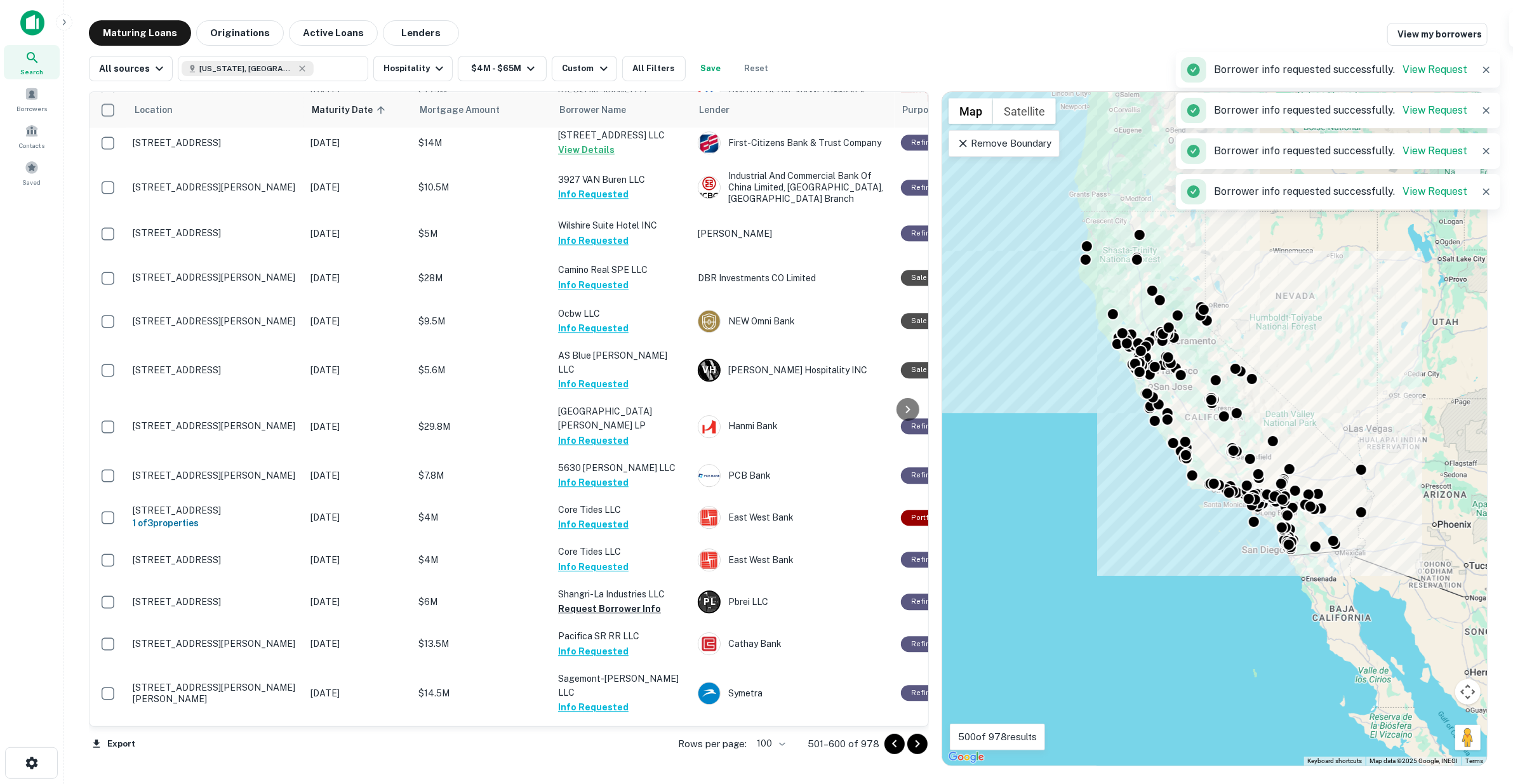
scroll to position [3322, 0]
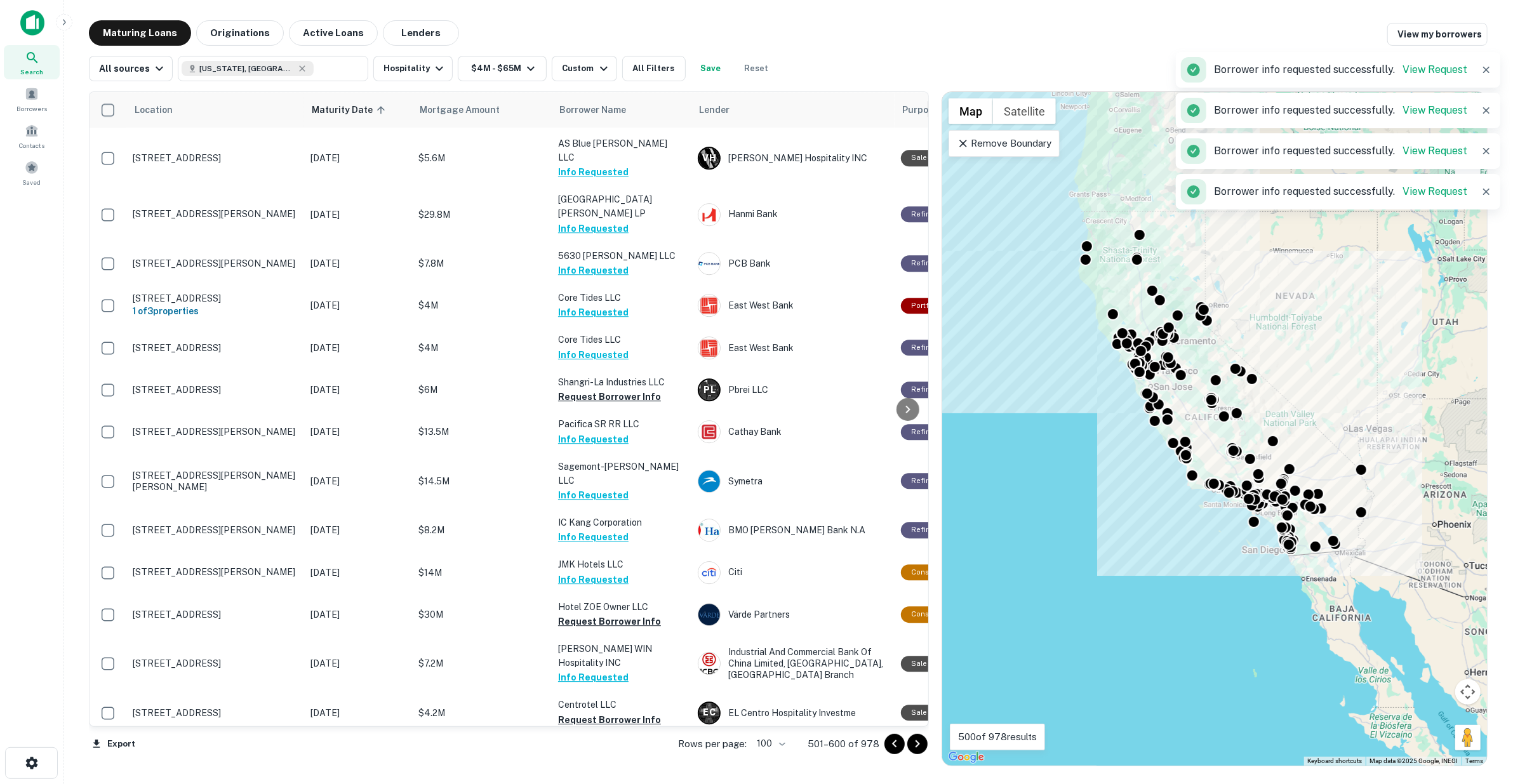
click at [608, 713] on button "Request Borrower Info" at bounding box center [609, 720] width 103 height 15
click at [610, 755] on button "Request Borrower Info" at bounding box center [609, 762] width 103 height 15
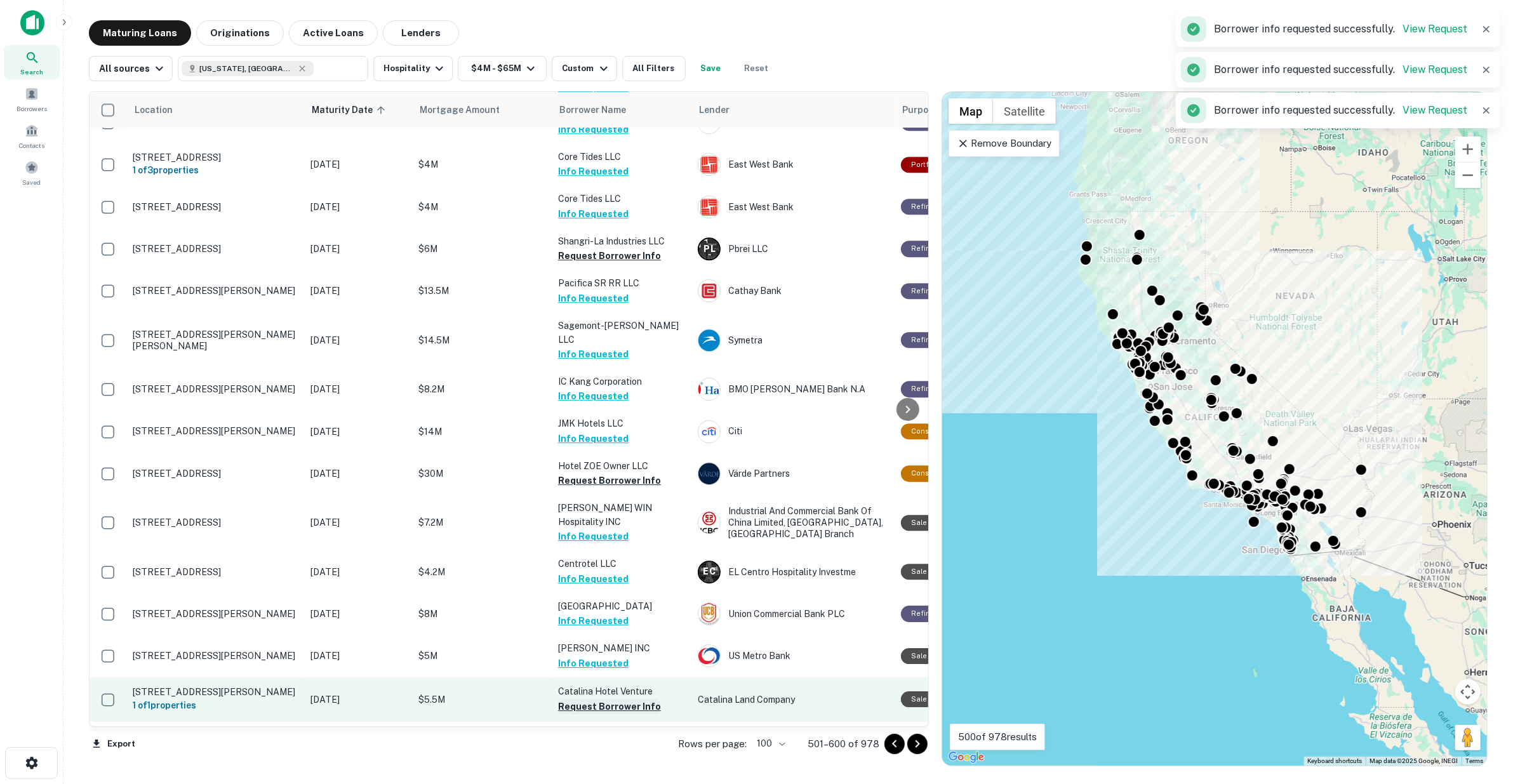
click at [599, 699] on button "Request Borrower Info" at bounding box center [609, 707] width 103 height 15
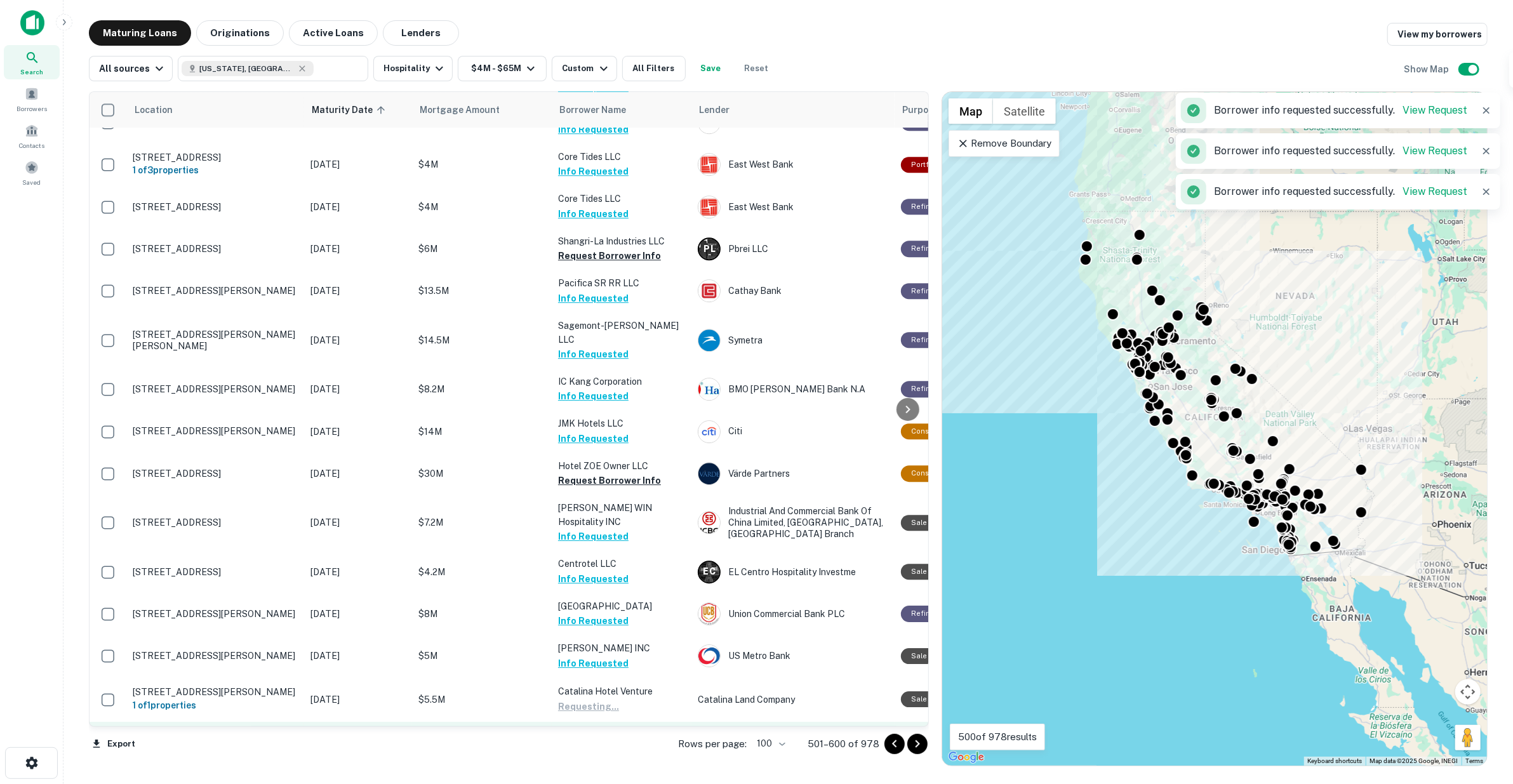
click at [602, 742] on button "Request Borrower Info" at bounding box center [609, 749] width 103 height 15
click at [604, 783] on button "Request Borrower Info" at bounding box center [609, 791] width 103 height 15
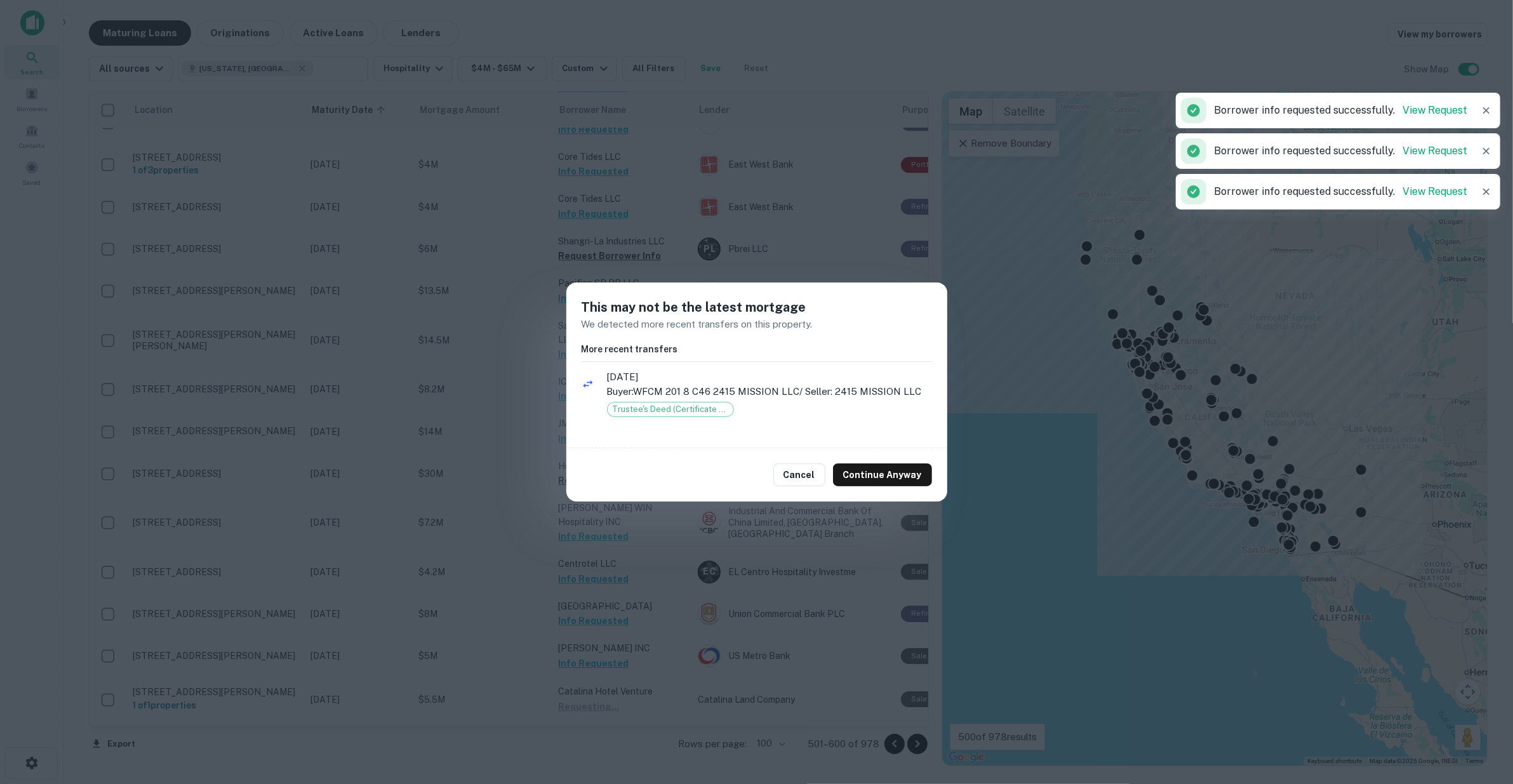
click at [611, 687] on div "This may not be the latest mortgage We detected more recent transfers on this p…" at bounding box center [756, 392] width 1513 height 784
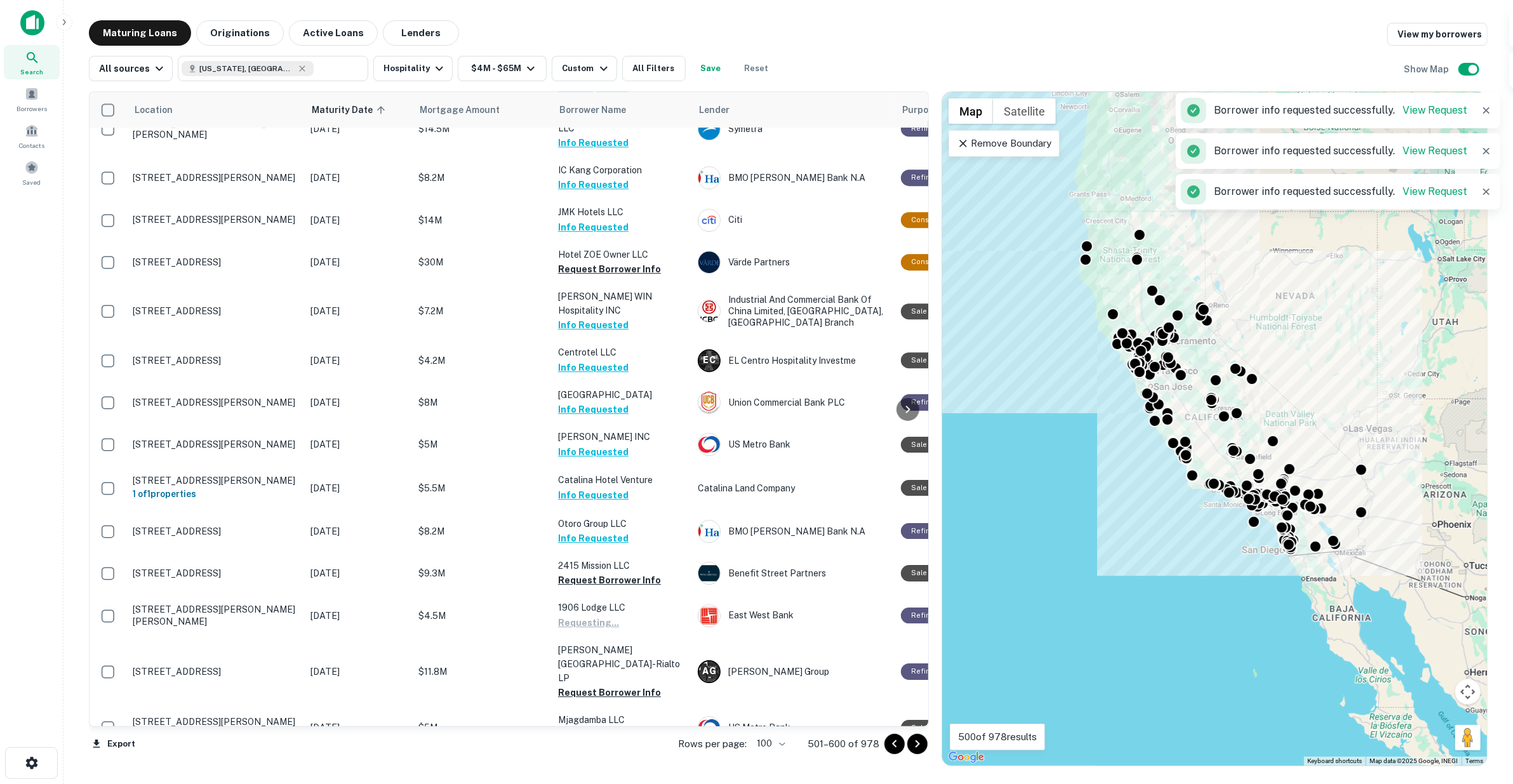
scroll to position [3744, 0]
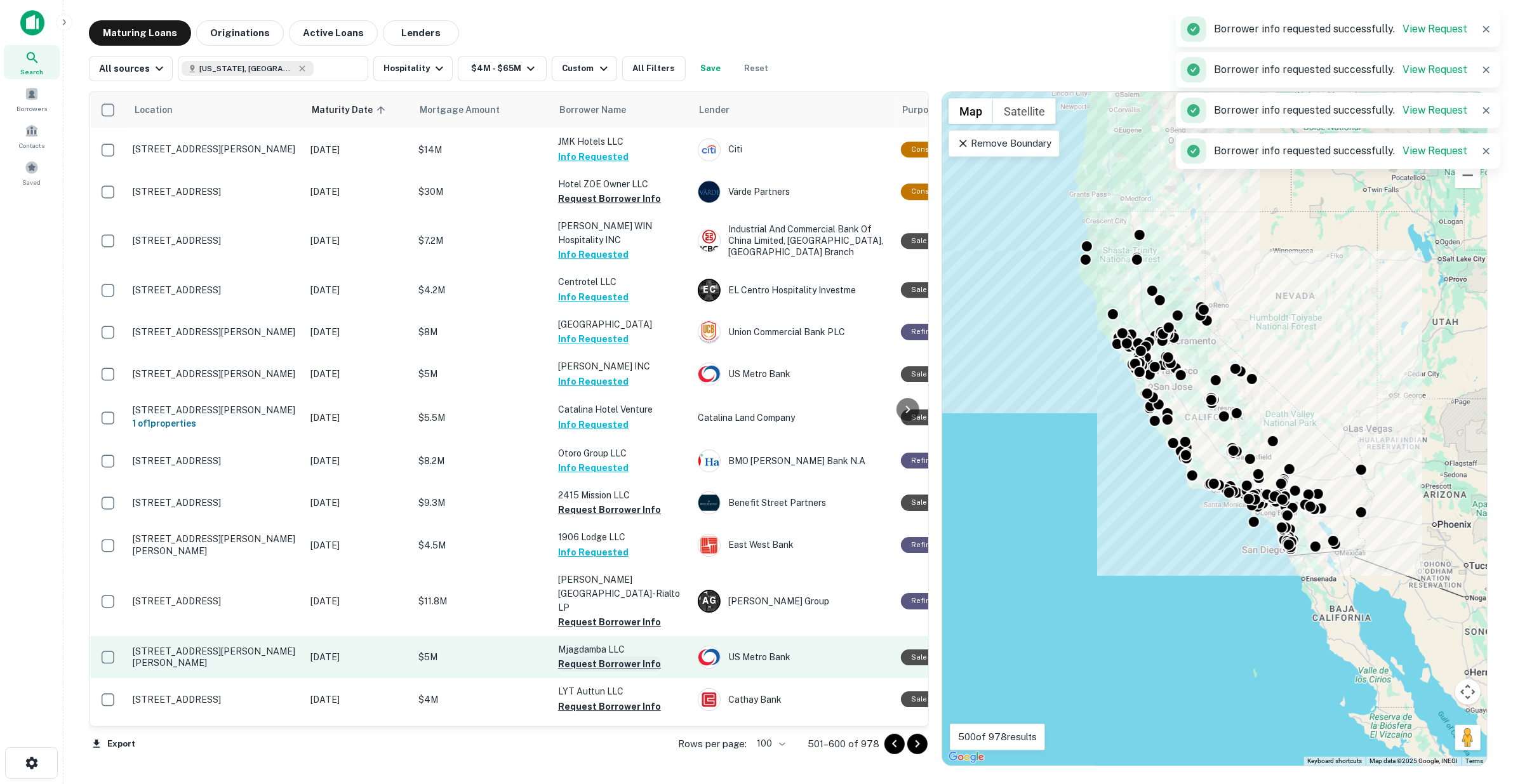
click at [612, 657] on button "Request Borrower Info" at bounding box center [609, 664] width 103 height 15
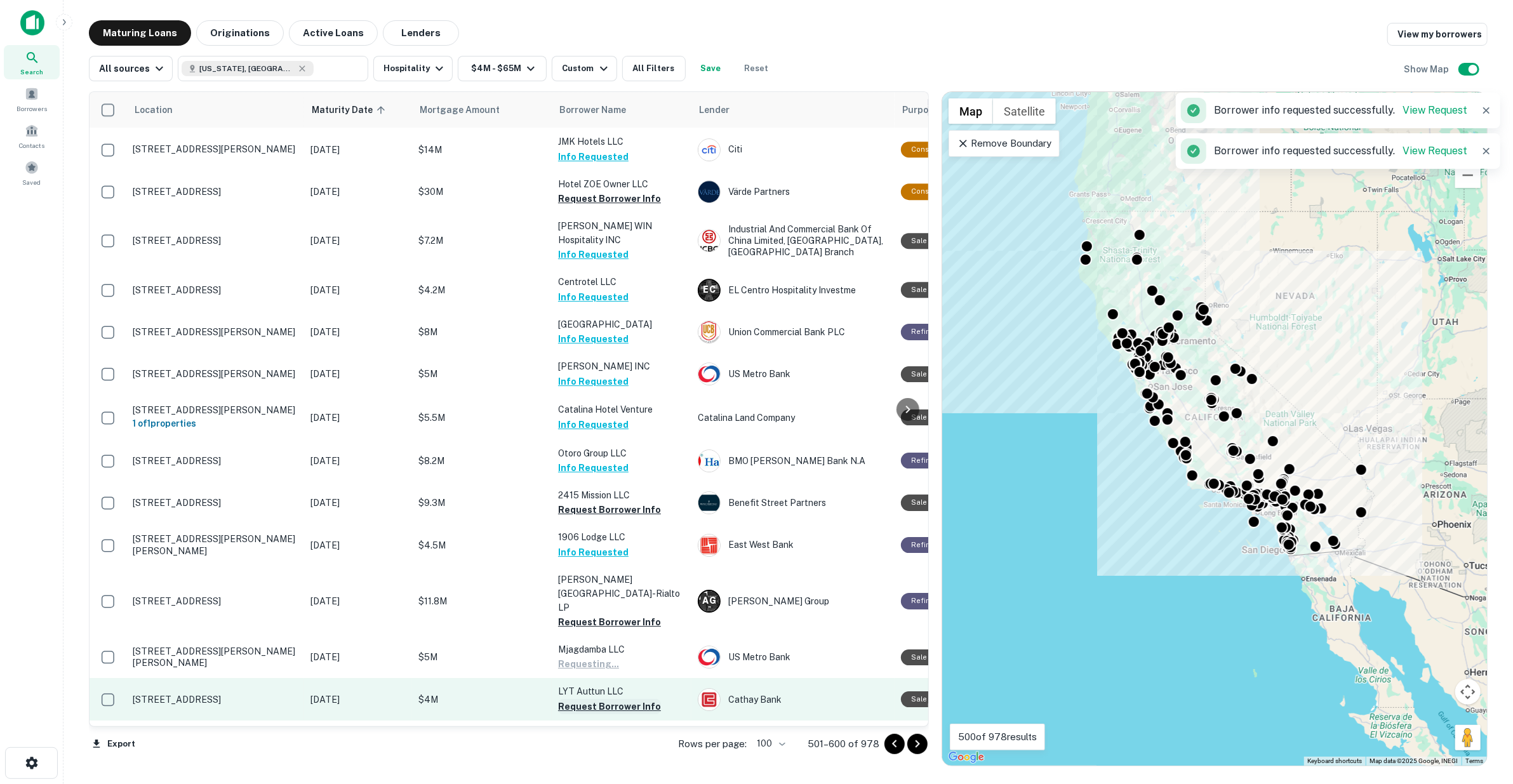
click at [604, 699] on button "Request Borrower Info" at bounding box center [609, 707] width 103 height 15
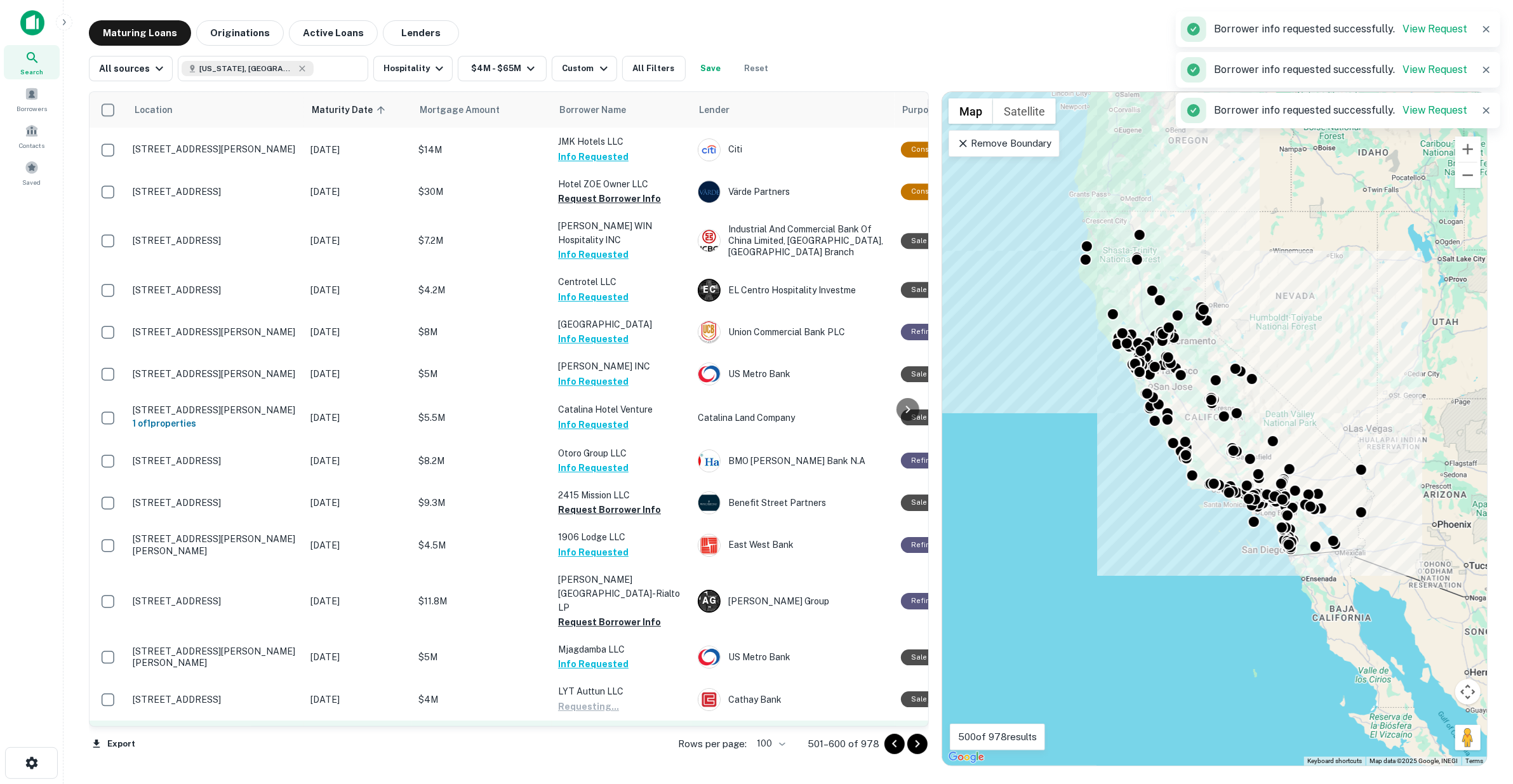
click at [605, 741] on button "Request Borrower Info" at bounding box center [609, 748] width 103 height 15
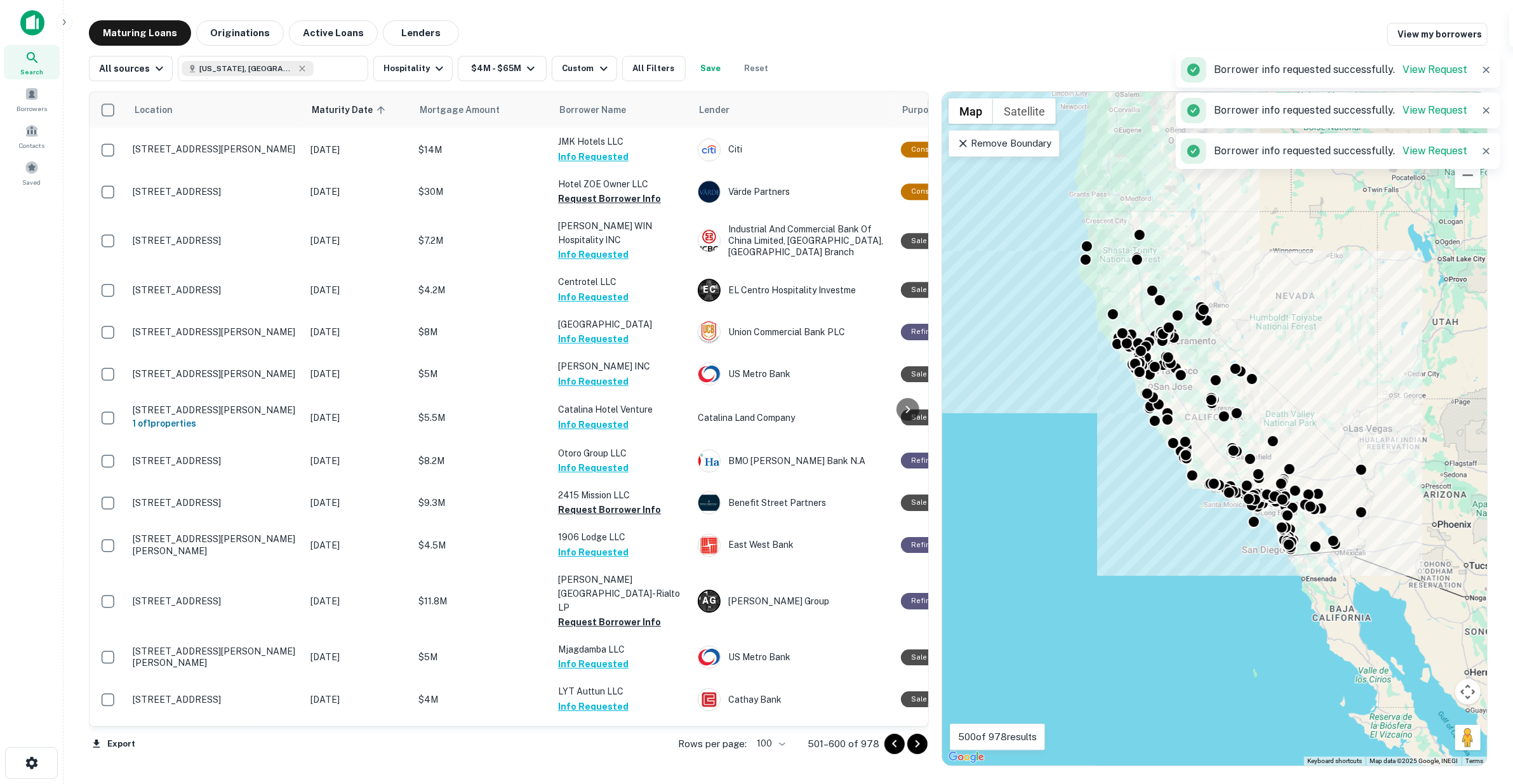
click at [920, 741] on icon "Go to next page" at bounding box center [917, 744] width 15 height 15
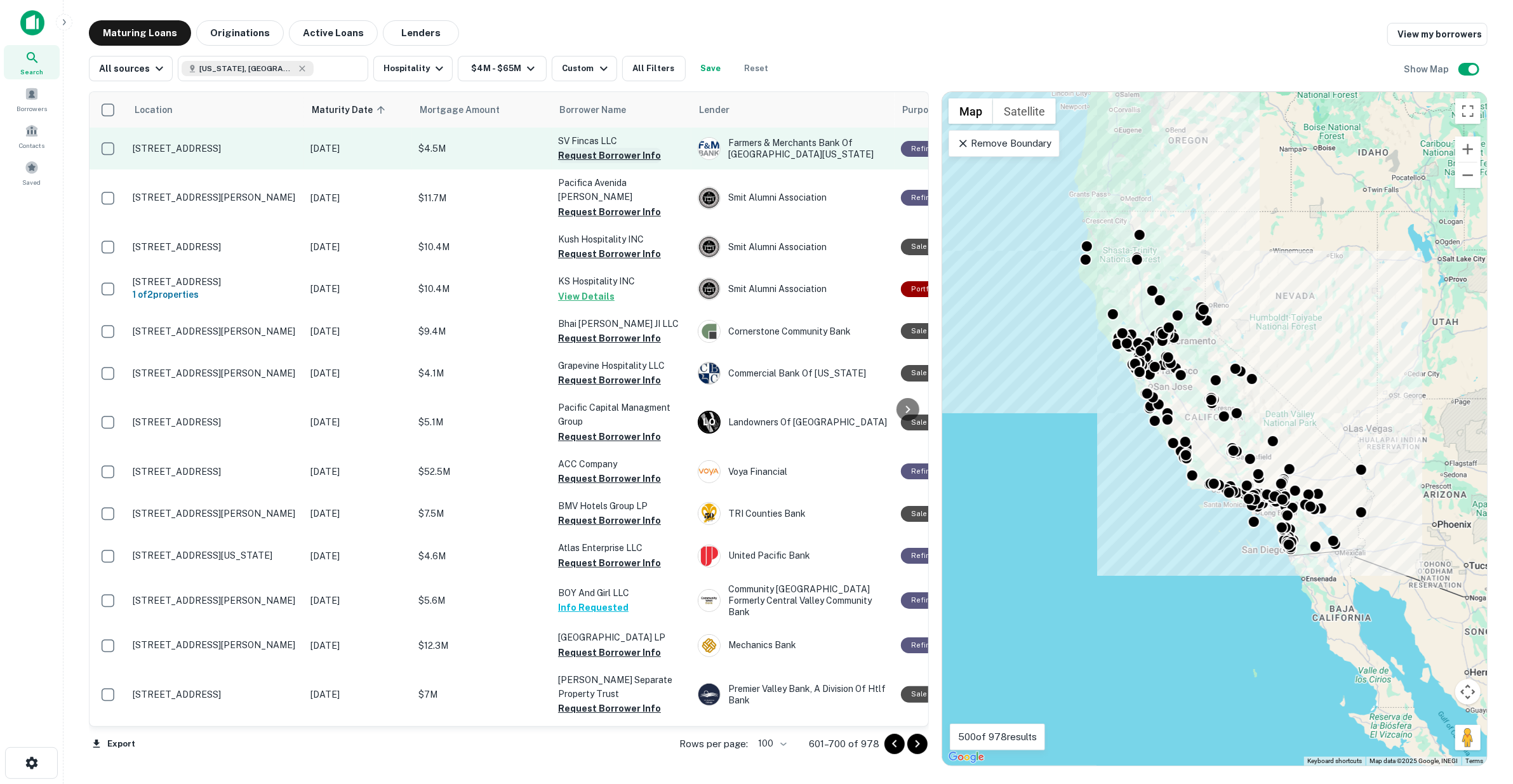
click at [584, 153] on button "Request Borrower Info" at bounding box center [609, 155] width 103 height 15
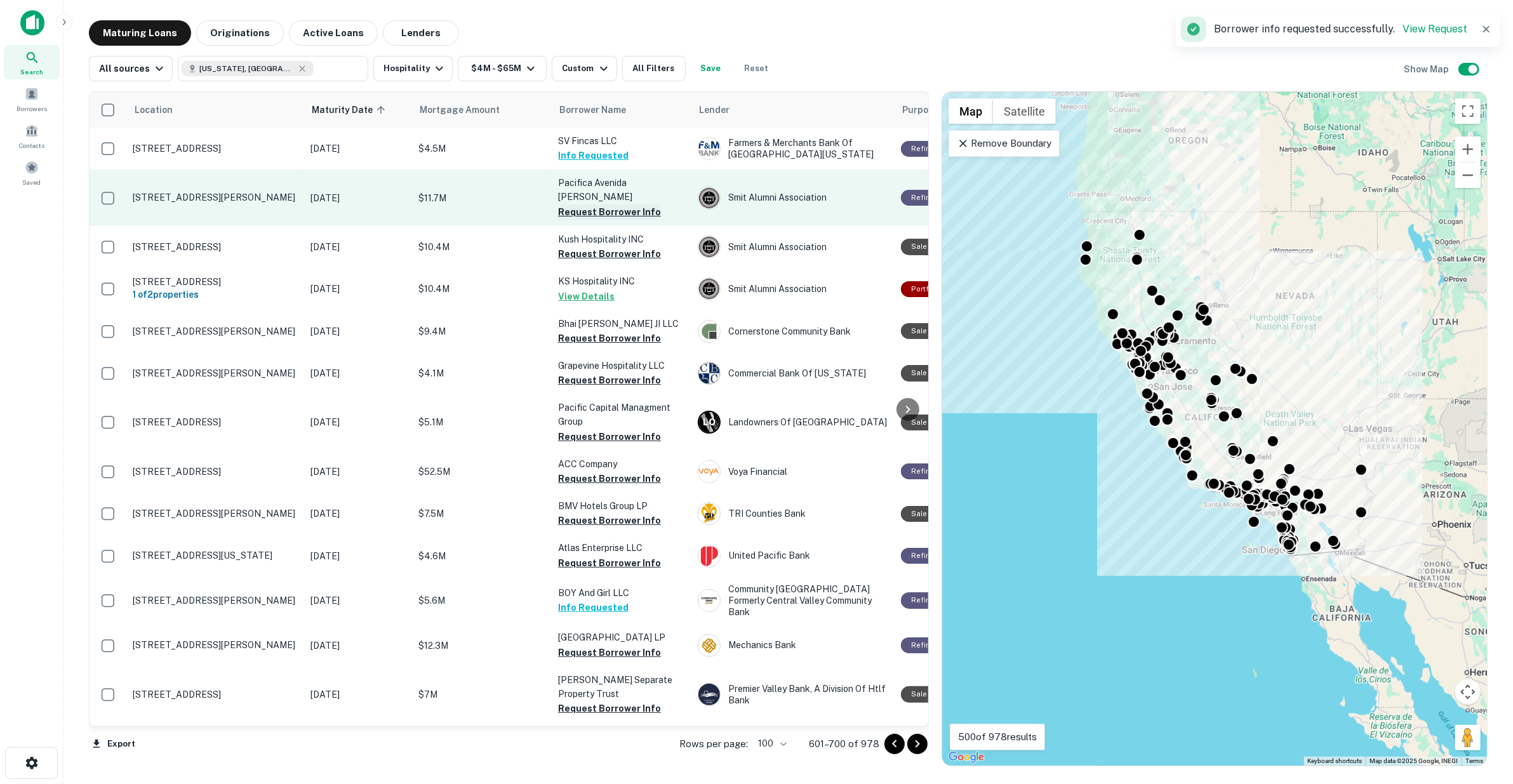
click at [595, 205] on button "Request Borrower Info" at bounding box center [609, 212] width 103 height 15
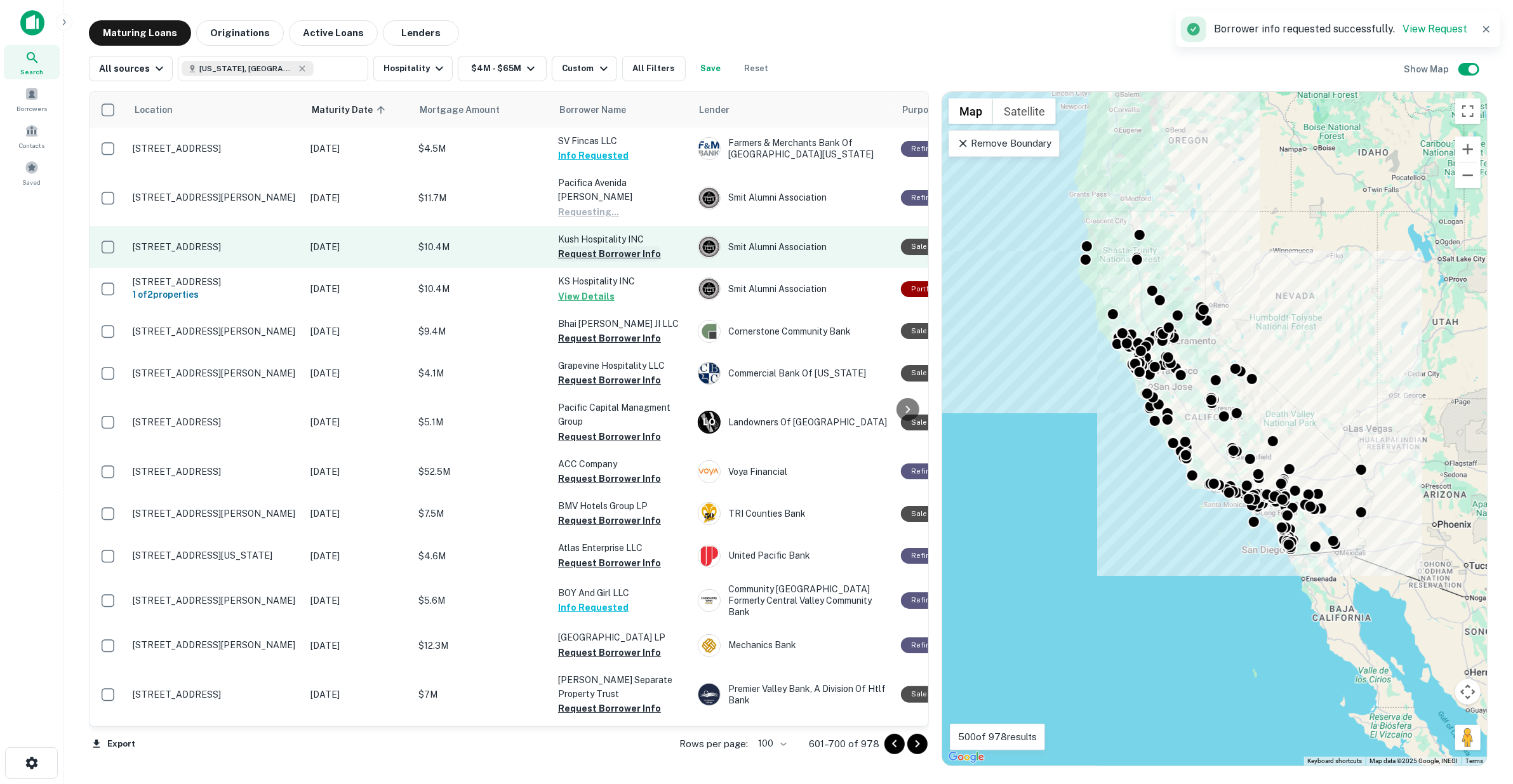
click at [605, 246] on button "Request Borrower Info" at bounding box center [609, 254] width 103 height 15
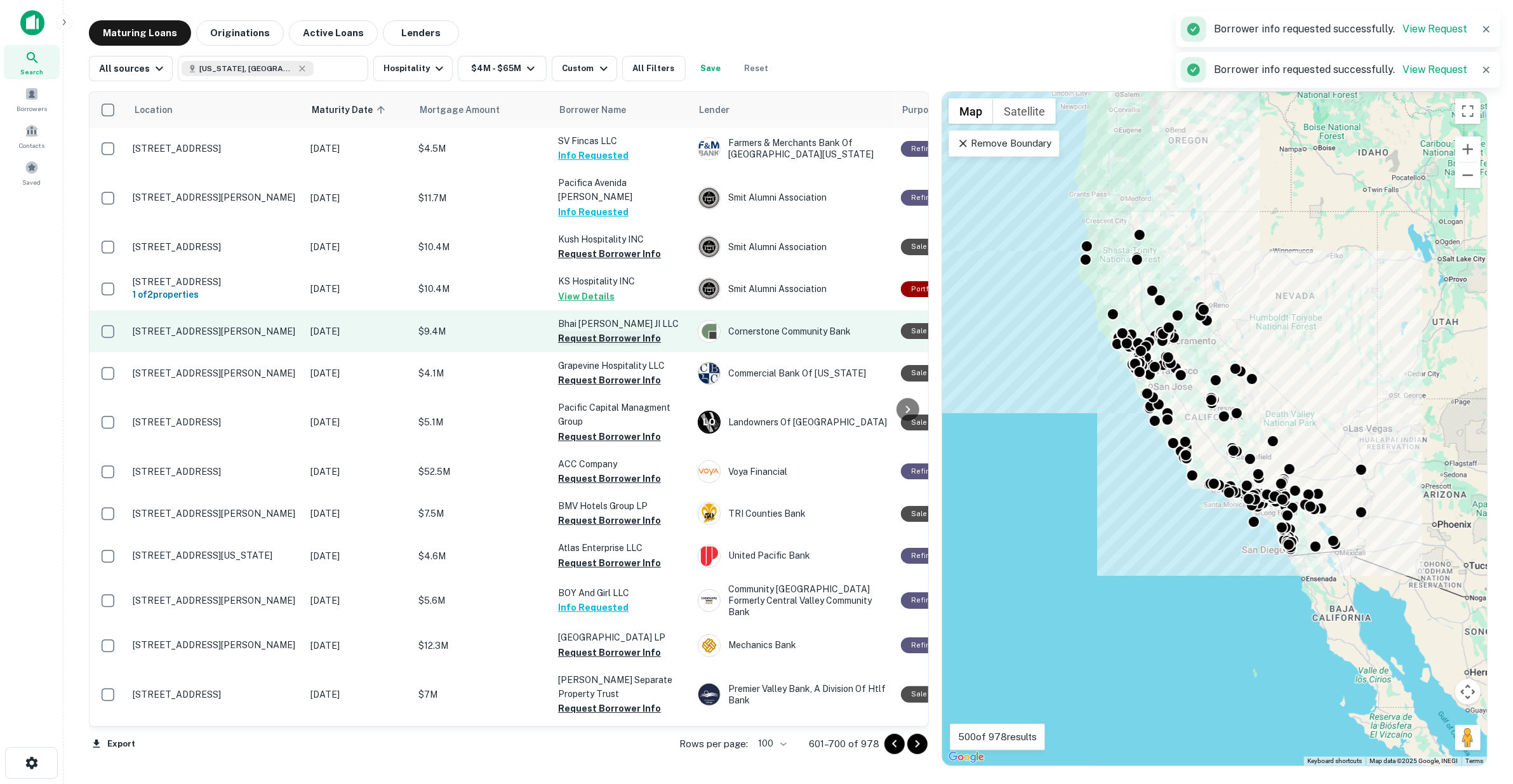
click at [611, 331] on button "Request Borrower Info" at bounding box center [609, 338] width 103 height 15
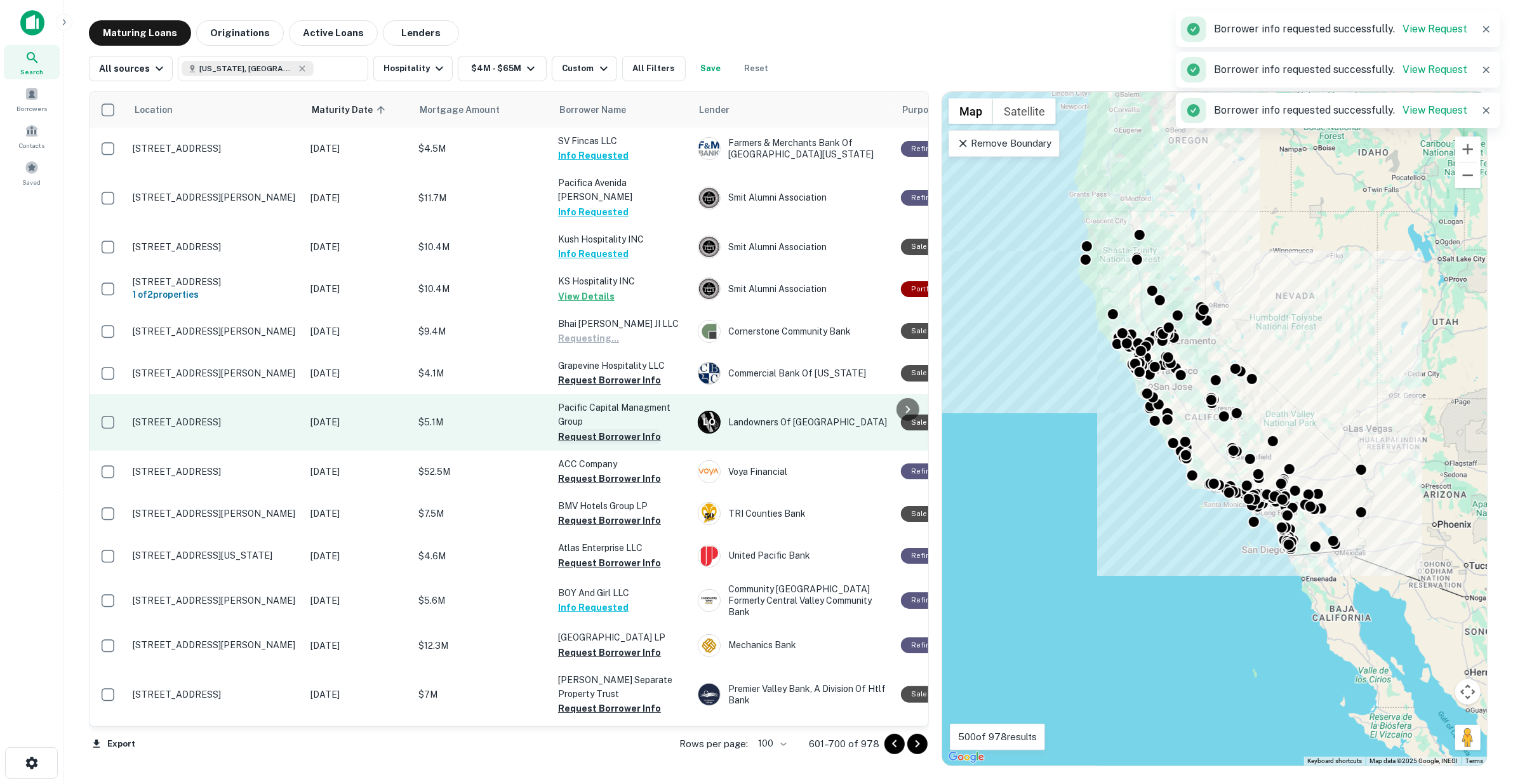
click at [614, 373] on button "Request Borrower Info" at bounding box center [609, 380] width 103 height 15
click at [619, 430] on button "Request Borrower Info" at bounding box center [609, 437] width 103 height 15
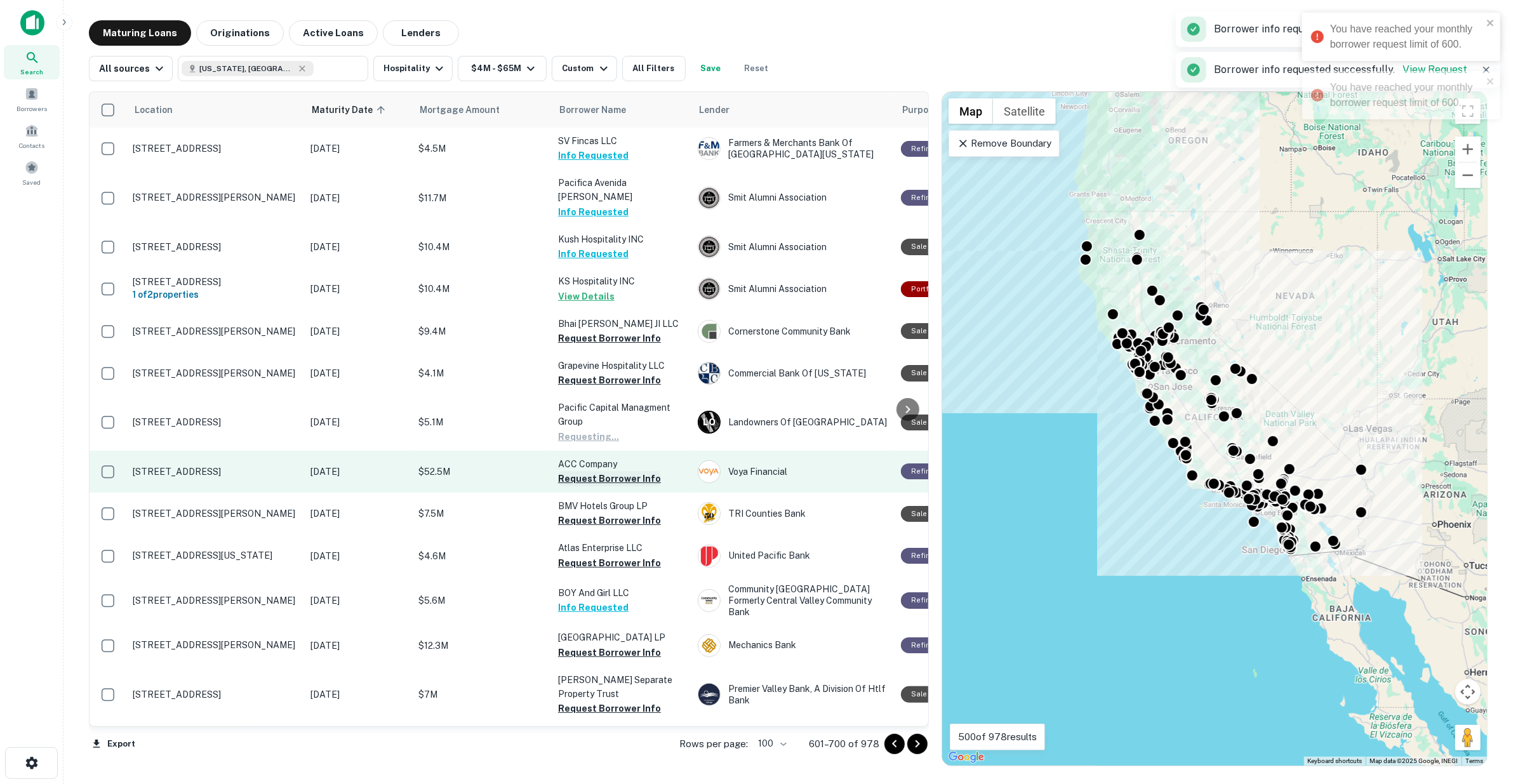
click at [614, 471] on button "Request Borrower Info" at bounding box center [609, 479] width 103 height 15
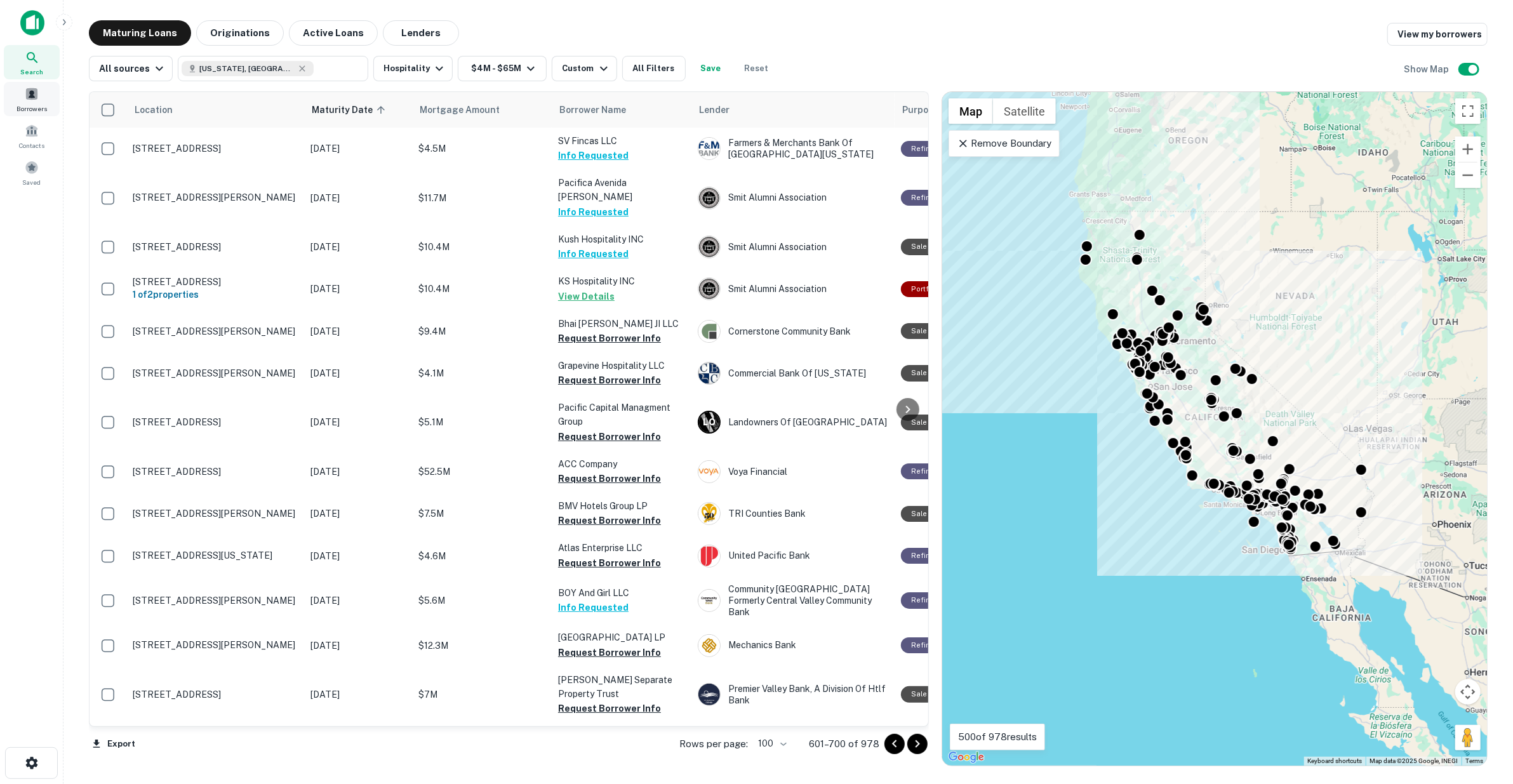
click at [23, 102] on div "Borrowers" at bounding box center [31, 99] width 56 height 34
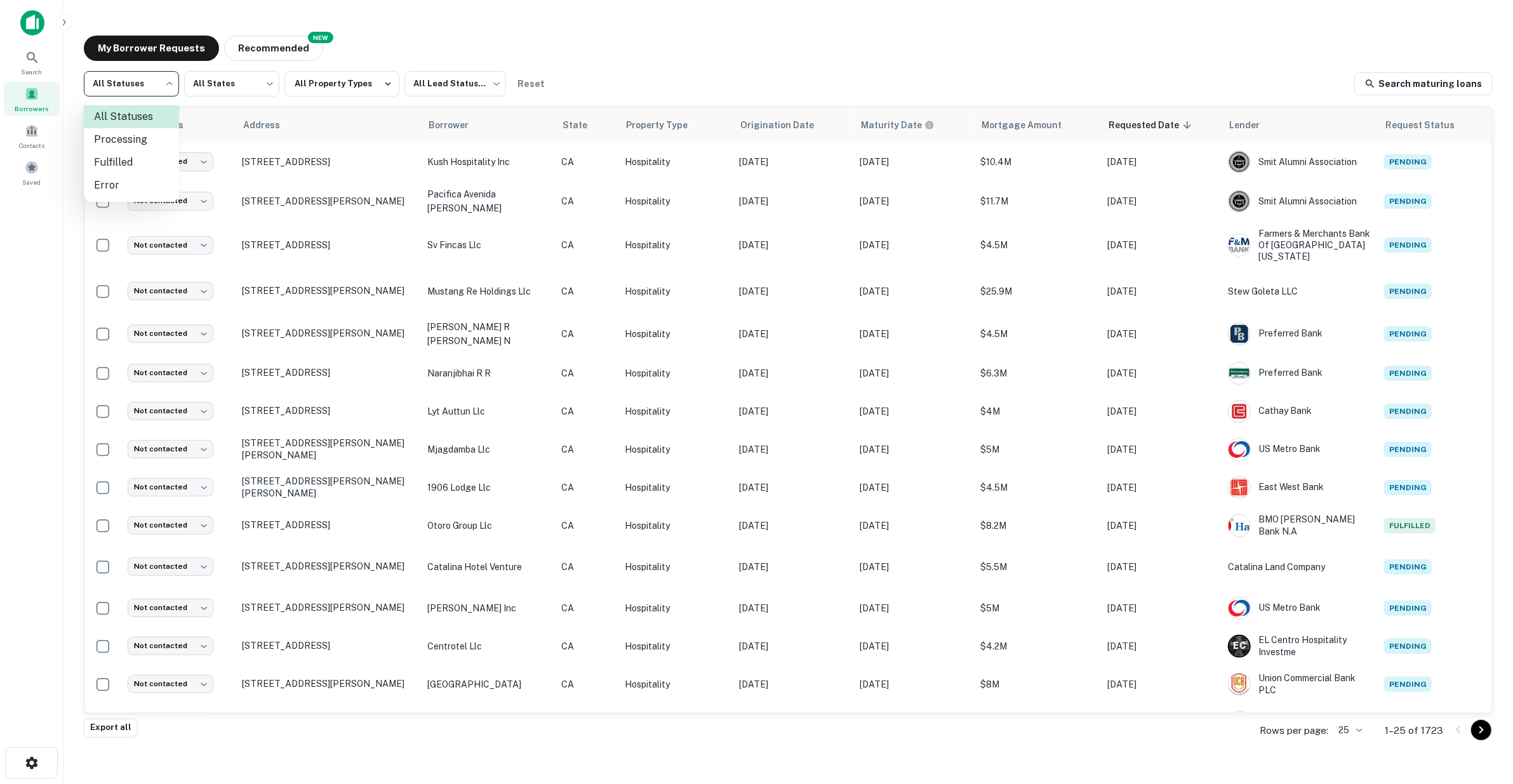
click at [170, 81] on body "Search Borrowers Contacts Saved My Borrower Requests NEW Recommended All Status…" at bounding box center [756, 392] width 1513 height 784
click at [141, 153] on li "Fulfilled" at bounding box center [131, 163] width 95 height 23
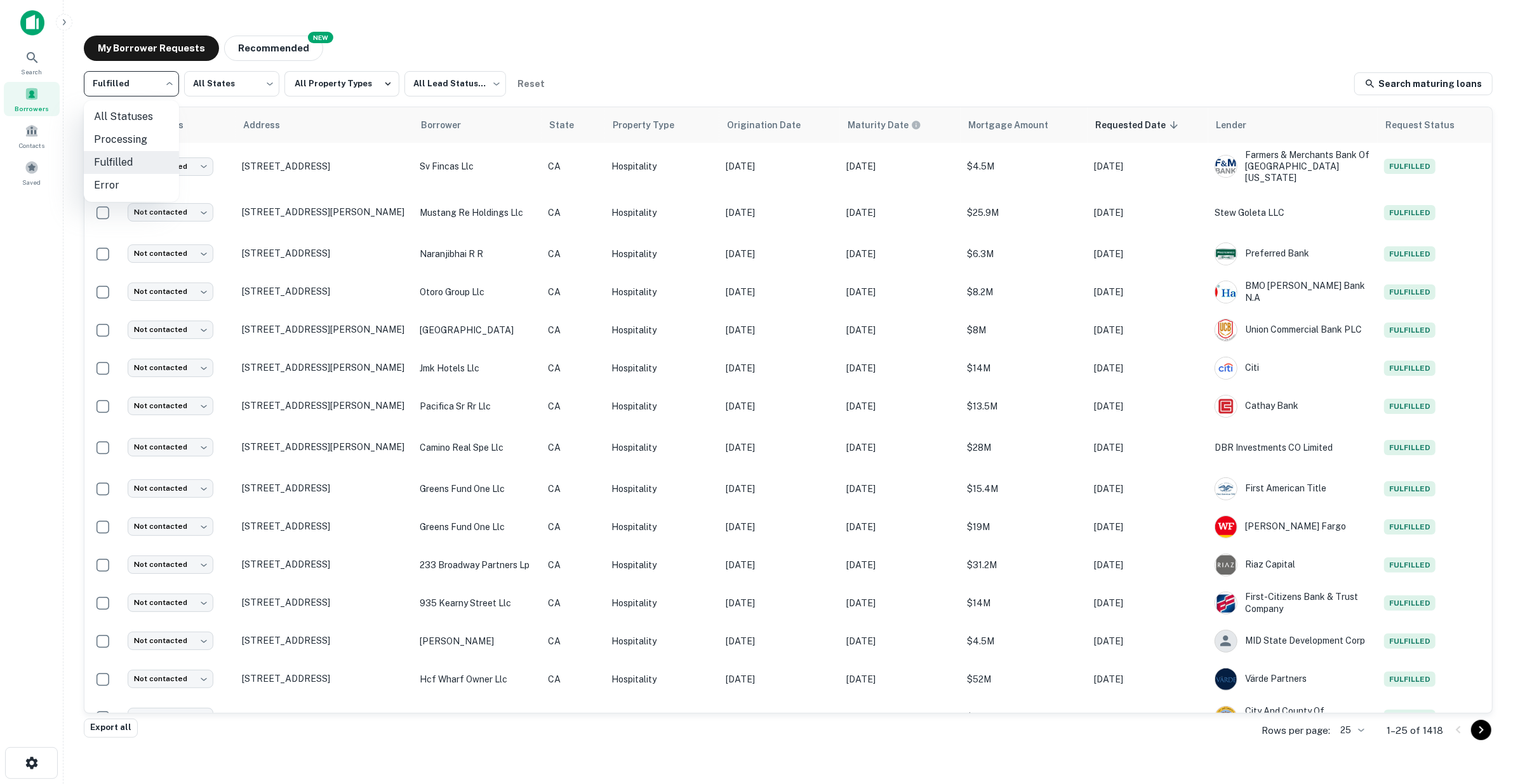
click at [172, 85] on body "Search Borrowers Contacts Saved My Borrower Requests NEW Recommended Fulfilled …" at bounding box center [756, 392] width 1513 height 784
click at [119, 113] on li "All Statuses" at bounding box center [131, 117] width 95 height 23
type input "***"
